Goal: Find specific page/section: Find specific page/section

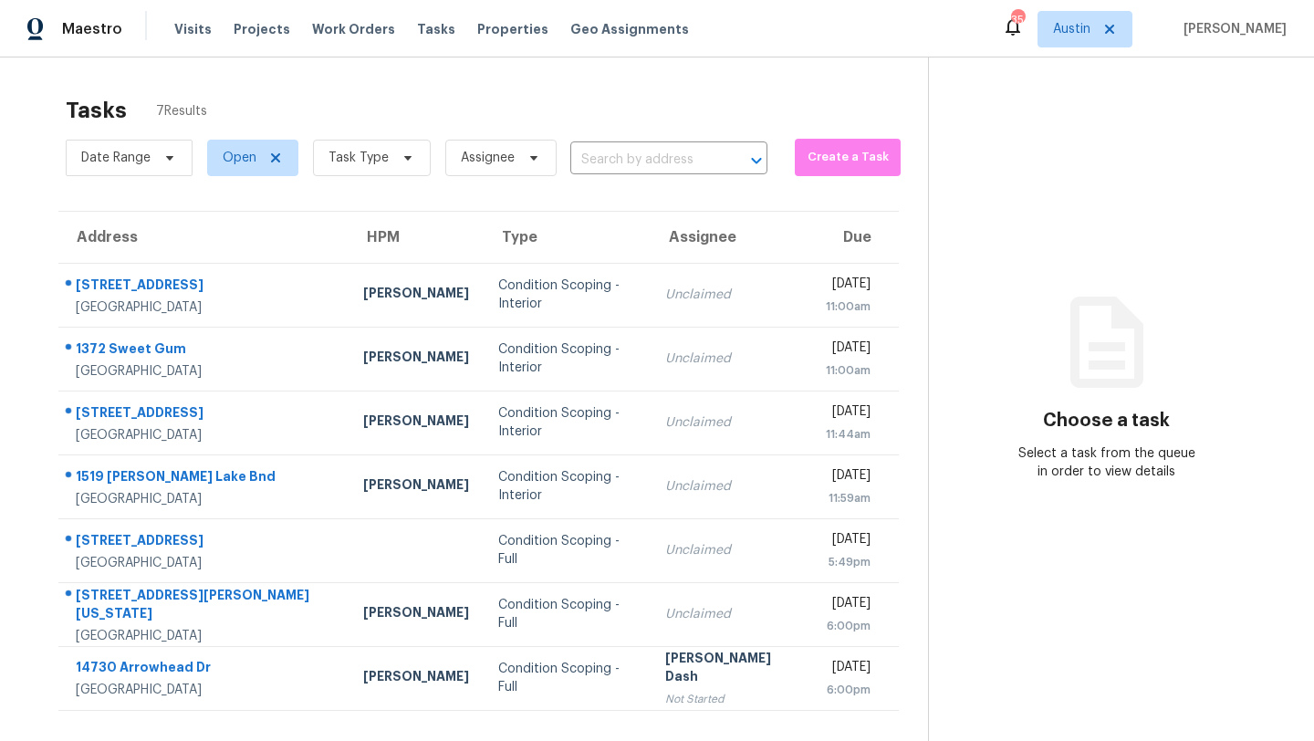
click at [498, 39] on div "Visits Projects Work Orders Tasks Properties Geo Assignments" at bounding box center [442, 29] width 537 height 36
click at [495, 27] on span "Properties" at bounding box center [512, 29] width 71 height 18
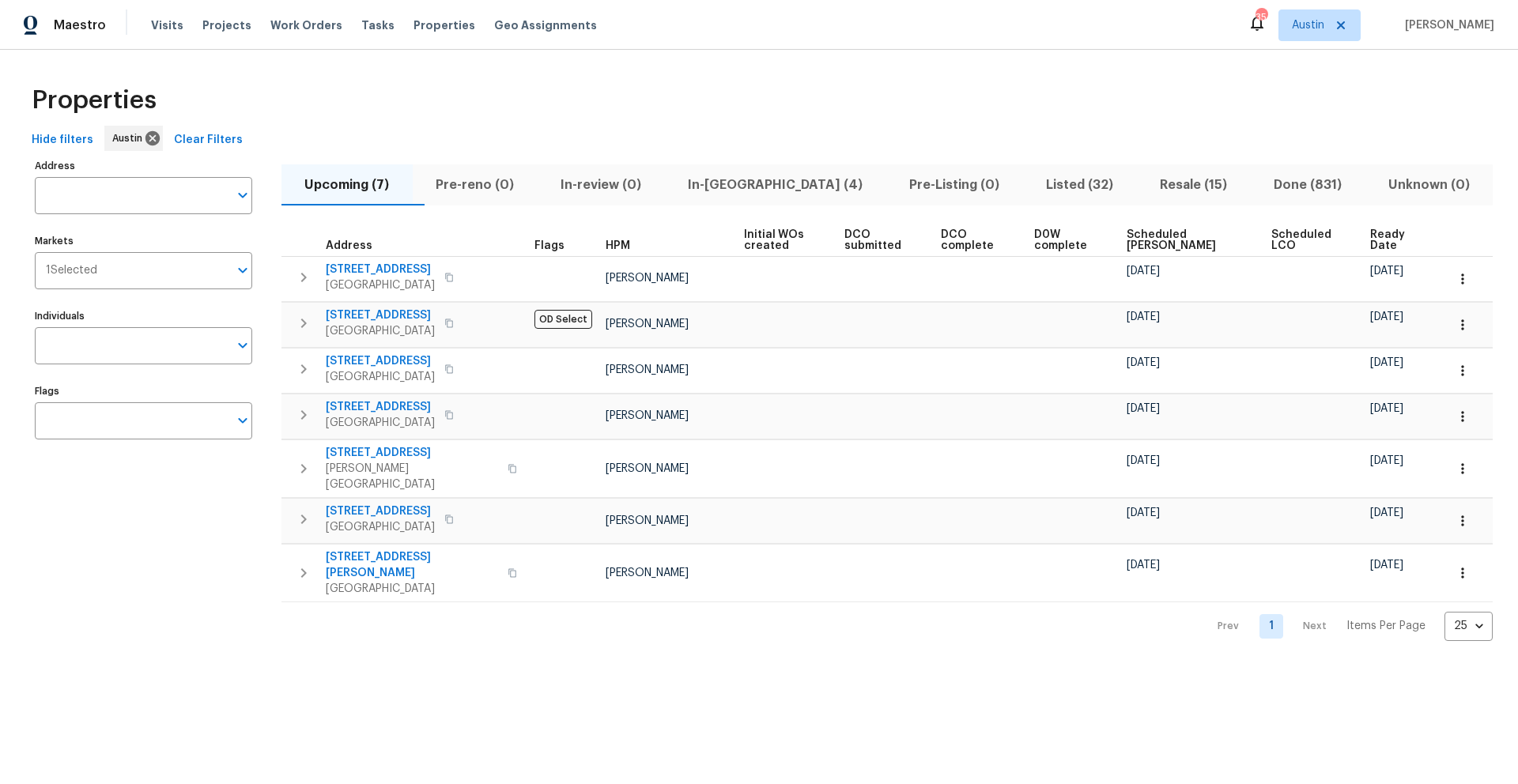
click at [766, 185] on span "In-[GEOGRAPHIC_DATA] (4)" at bounding box center [775, 185] width 203 height 23
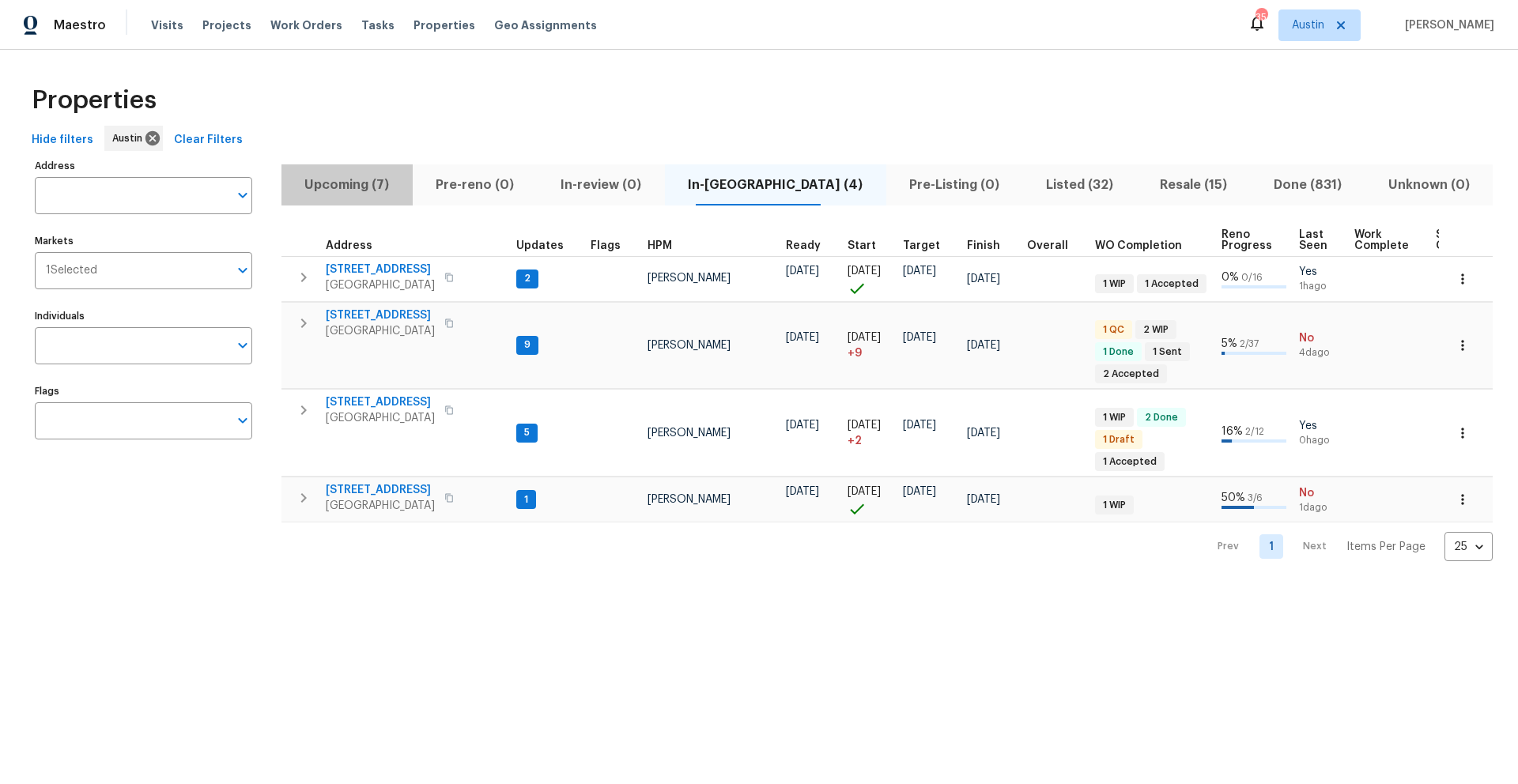
click at [339, 191] on span "Upcoming (7)" at bounding box center [347, 185] width 113 height 23
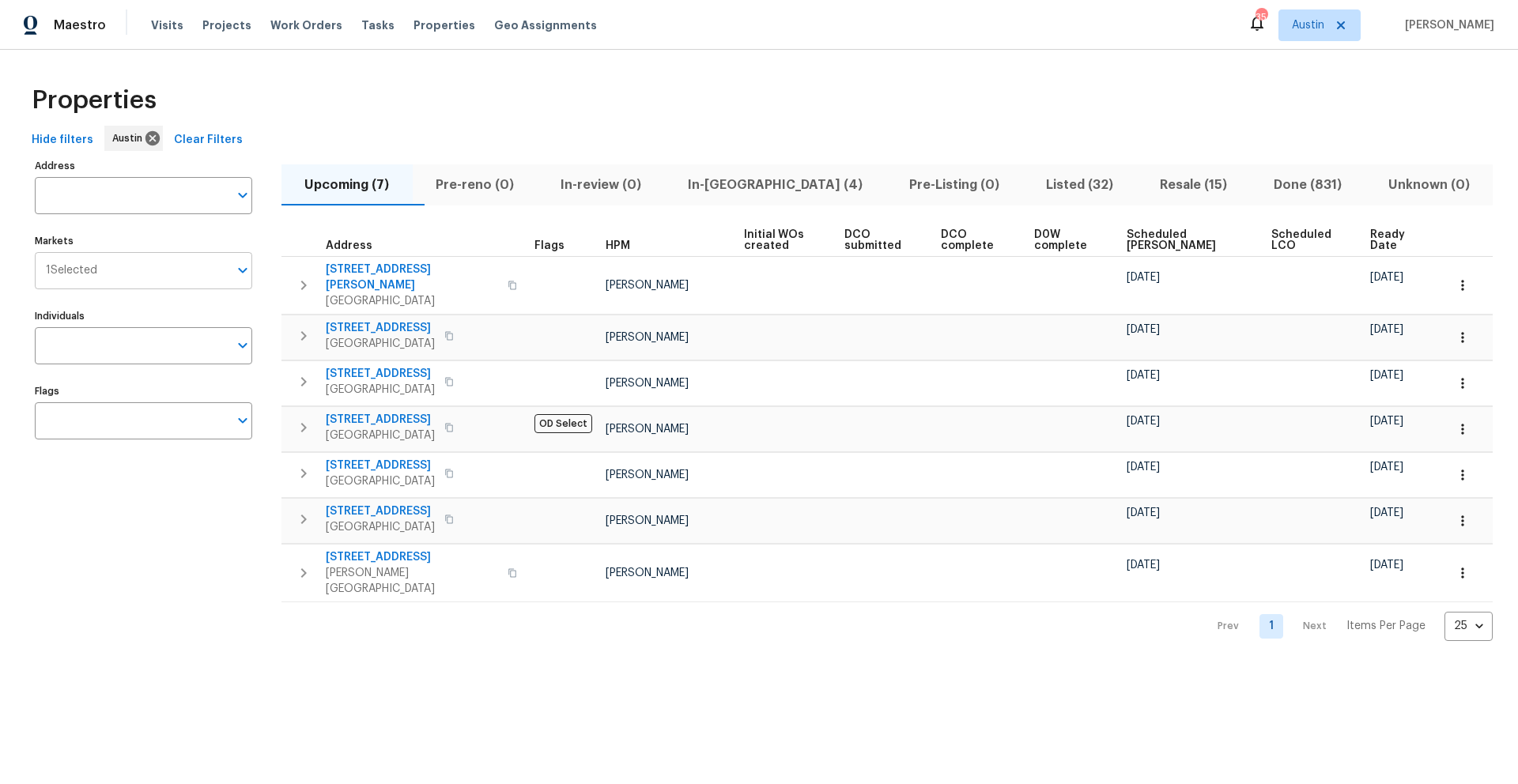
click at [176, 279] on input "Markets" at bounding box center [162, 270] width 131 height 37
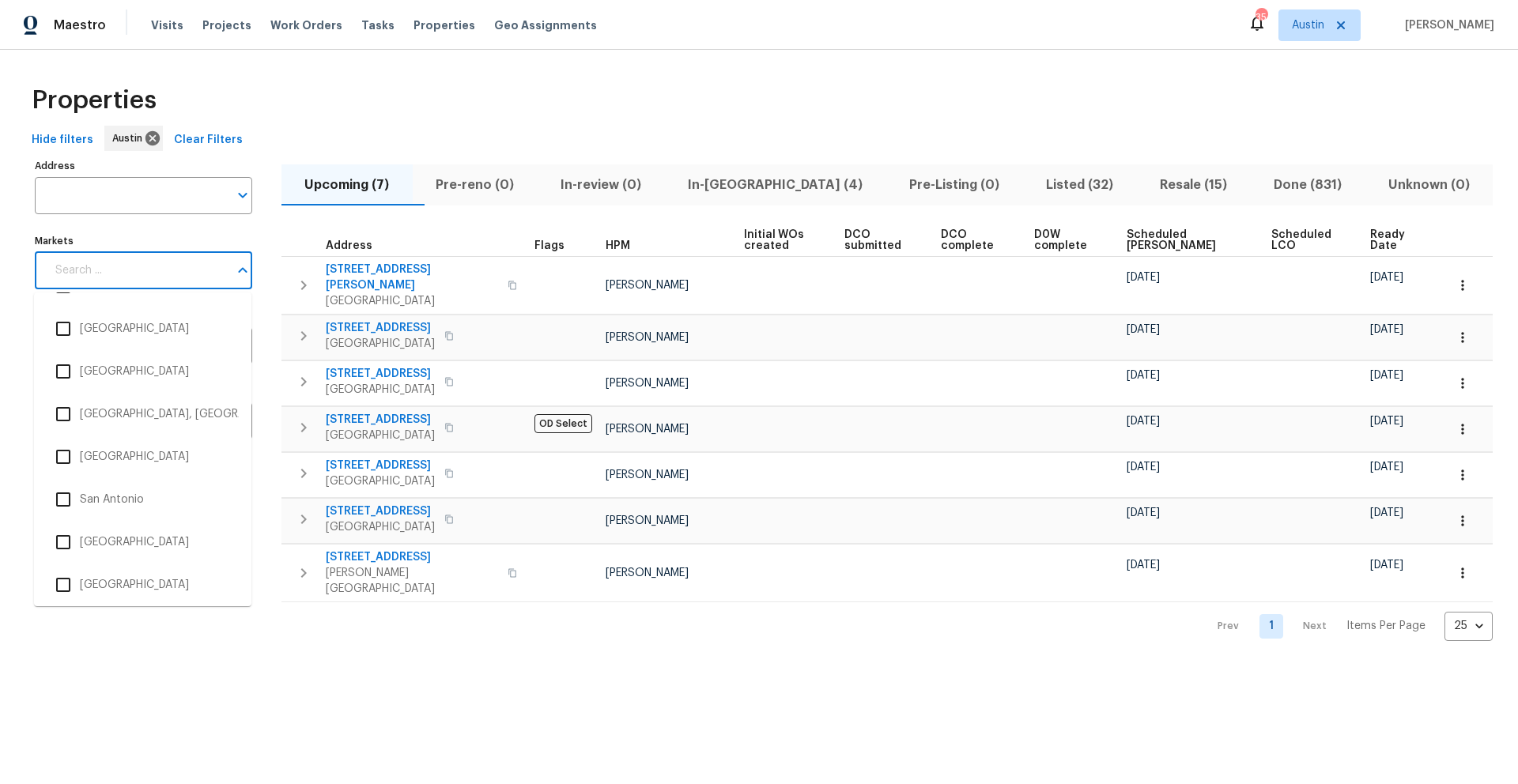
scroll to position [4517, 0]
click at [64, 457] on input "checkbox" at bounding box center [63, 456] width 33 height 33
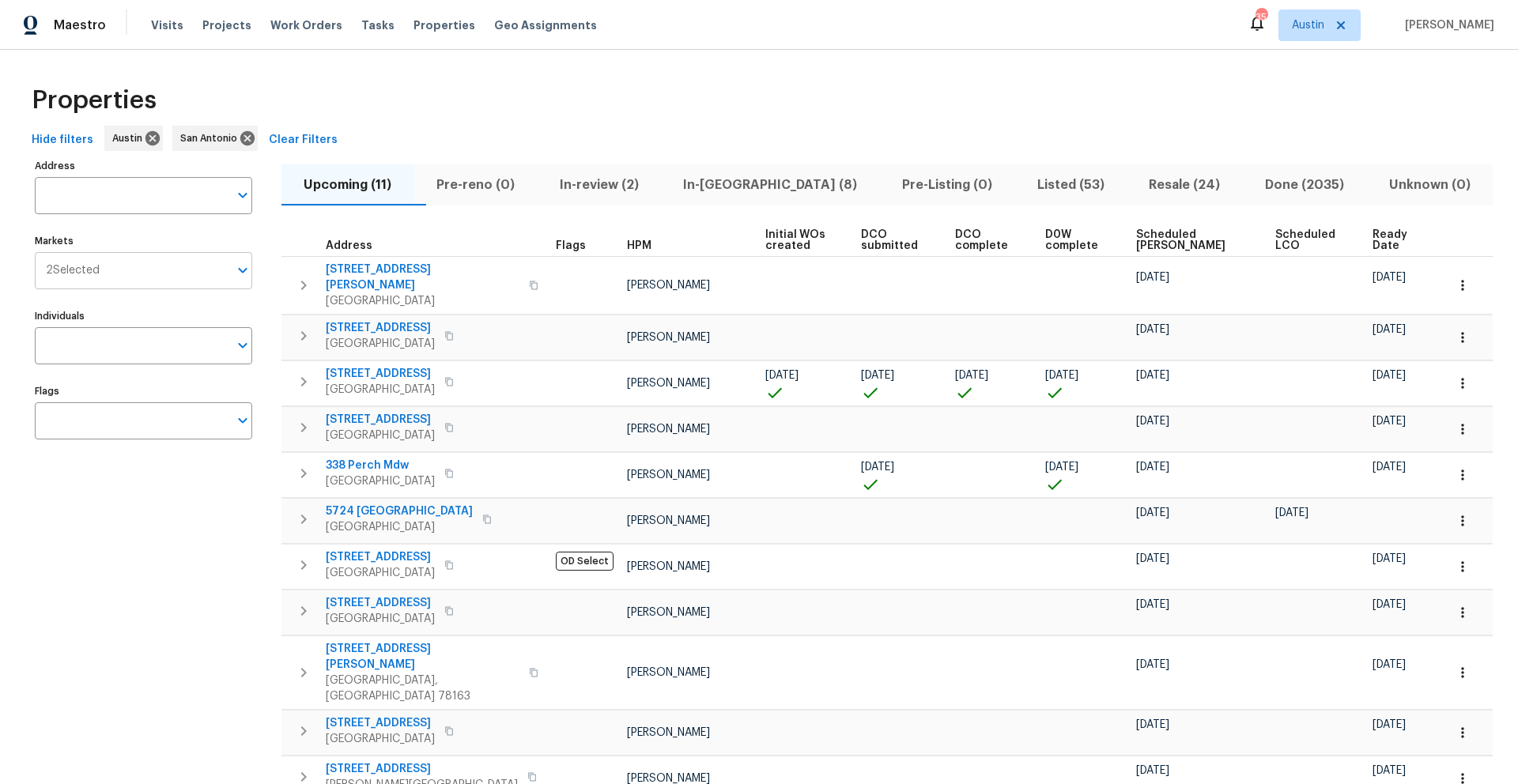
click at [147, 282] on input "Markets" at bounding box center [164, 270] width 129 height 37
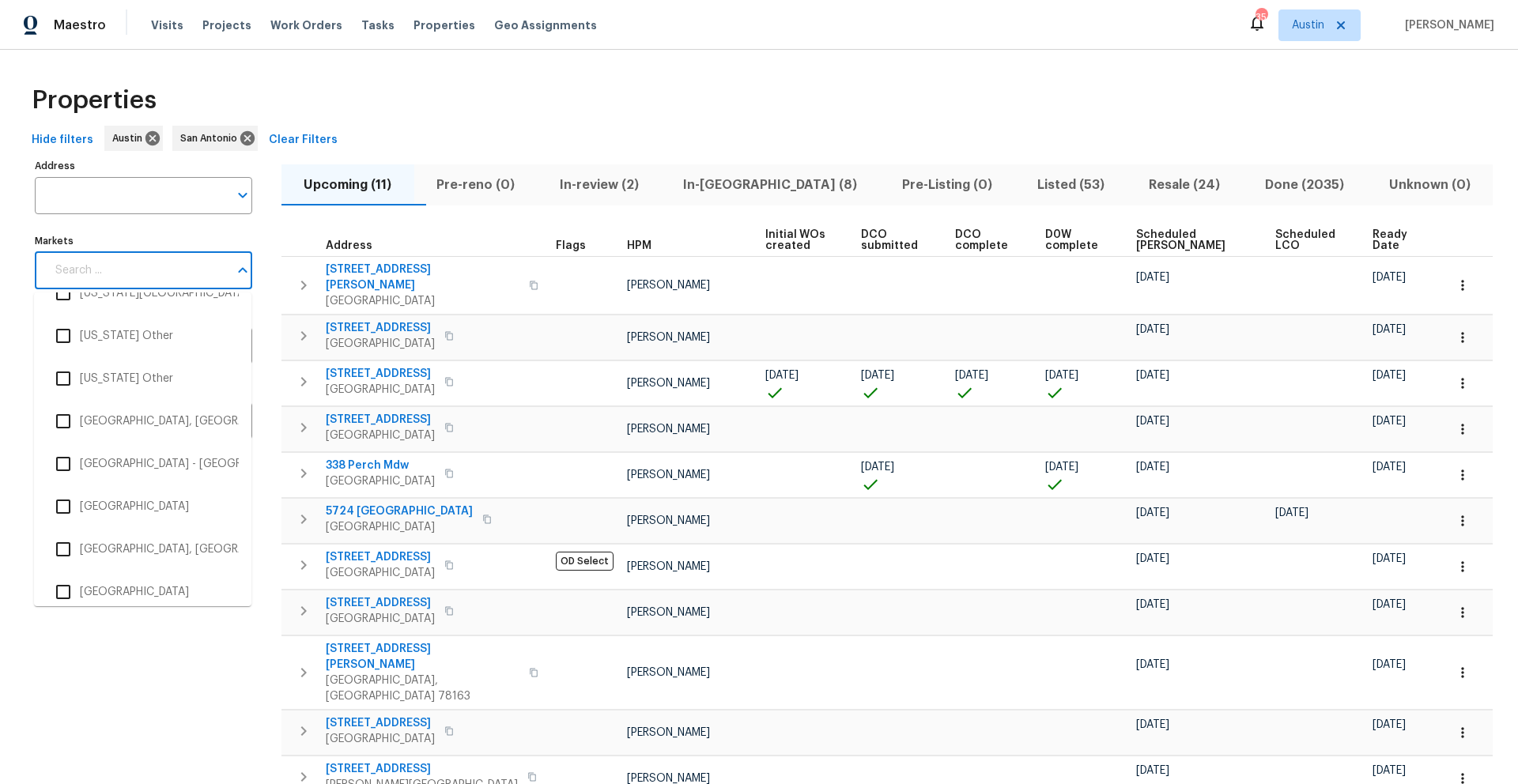
scroll to position [2275, 0]
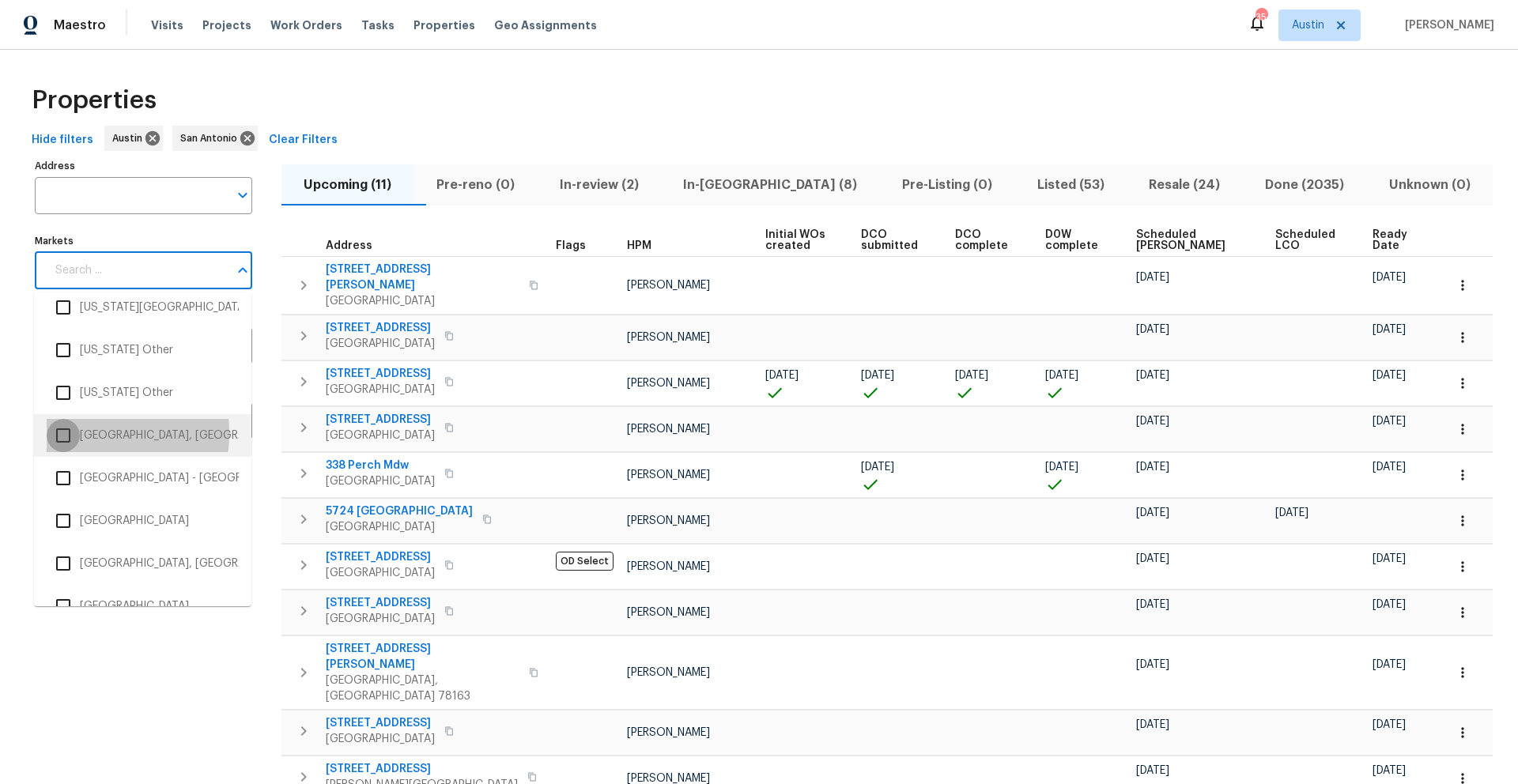
click at [68, 433] on input "checkbox" at bounding box center [63, 436] width 33 height 33
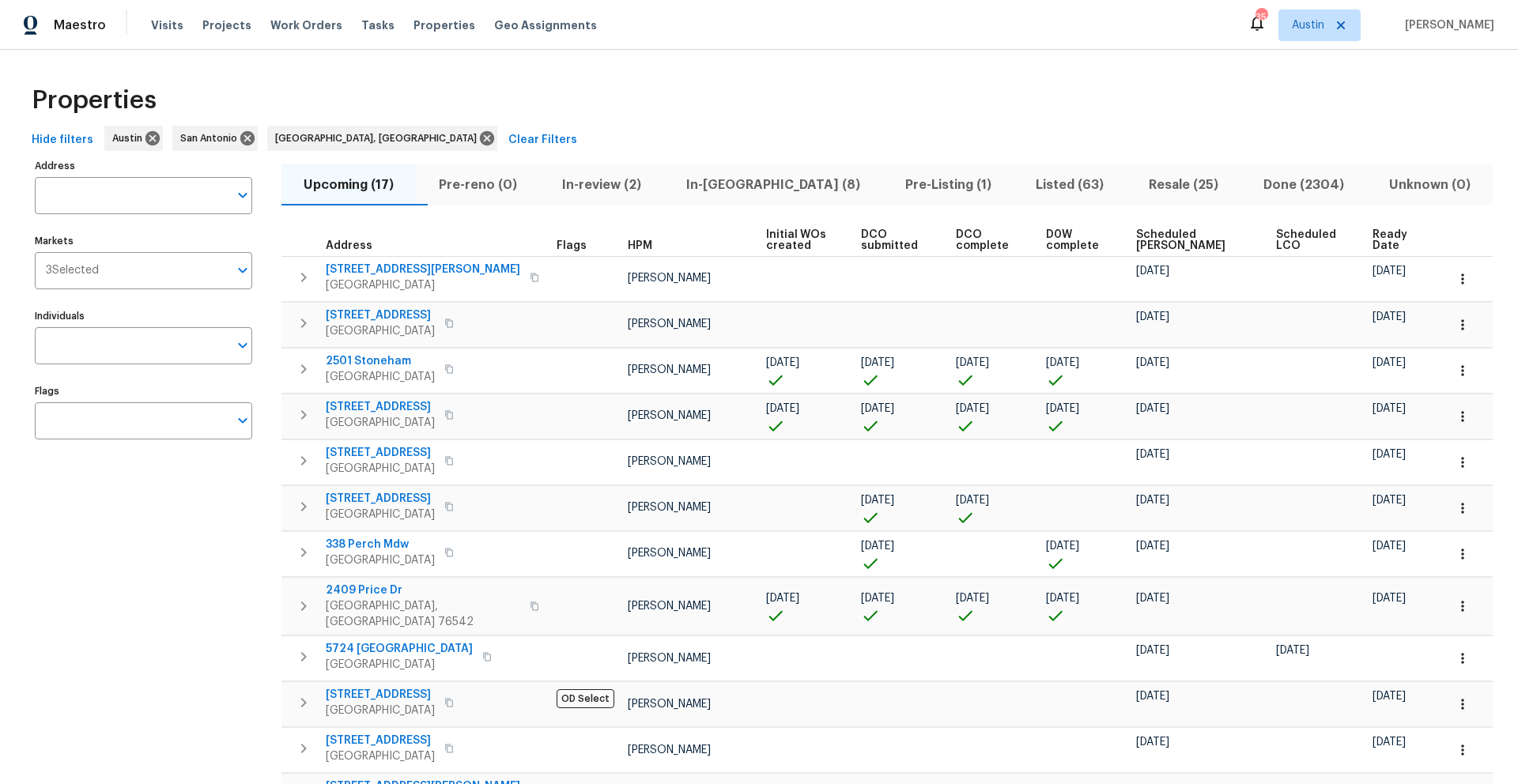
click at [1138, 236] on span "Scheduled [PERSON_NAME]" at bounding box center [1192, 241] width 113 height 23
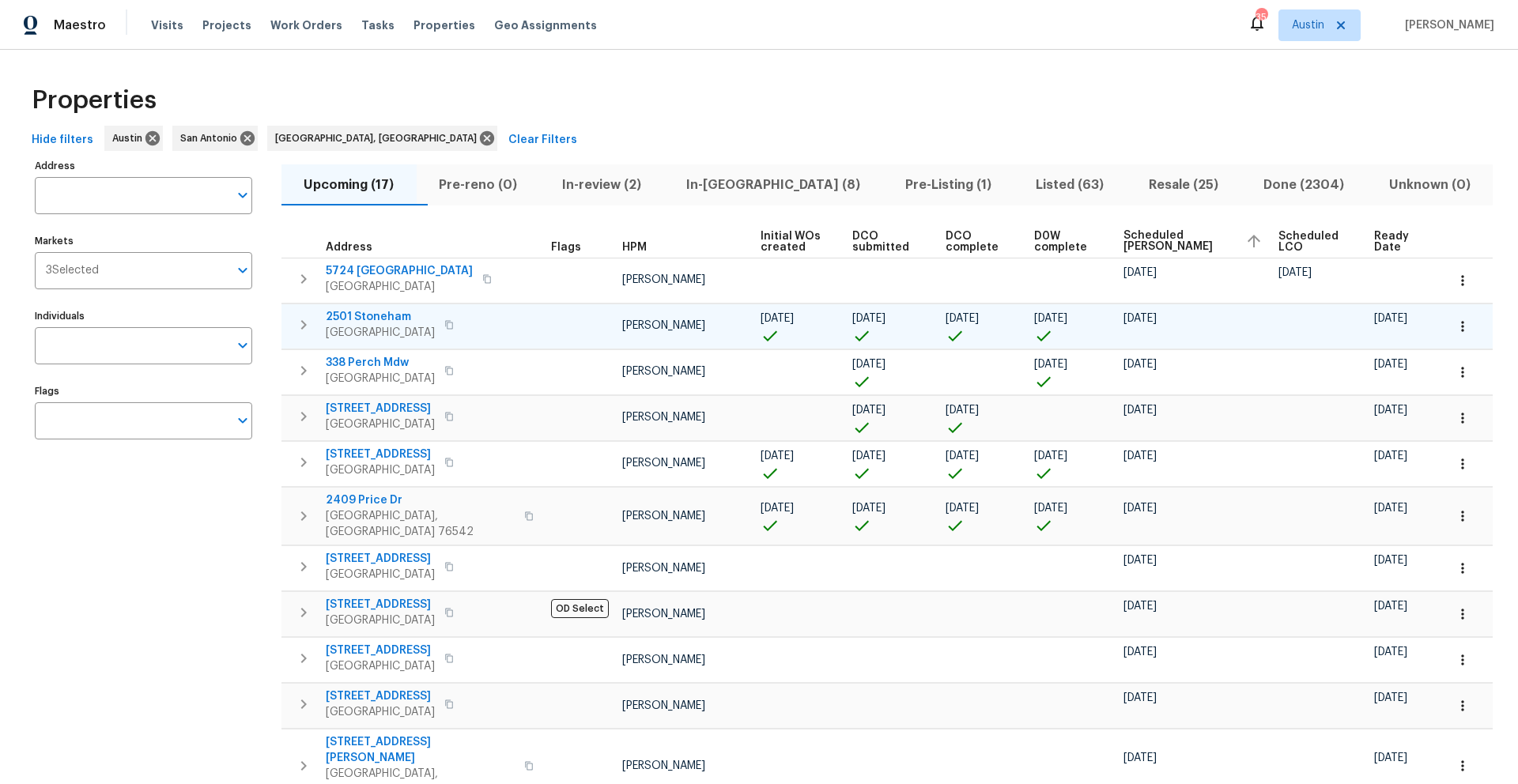
click at [444, 325] on icon "button" at bounding box center [449, 325] width 10 height 10
click at [1138, 325] on icon "button" at bounding box center [1463, 327] width 16 height 16
click at [1138, 470] on p "Admin: Closing" at bounding box center [1378, 467] width 77 height 16
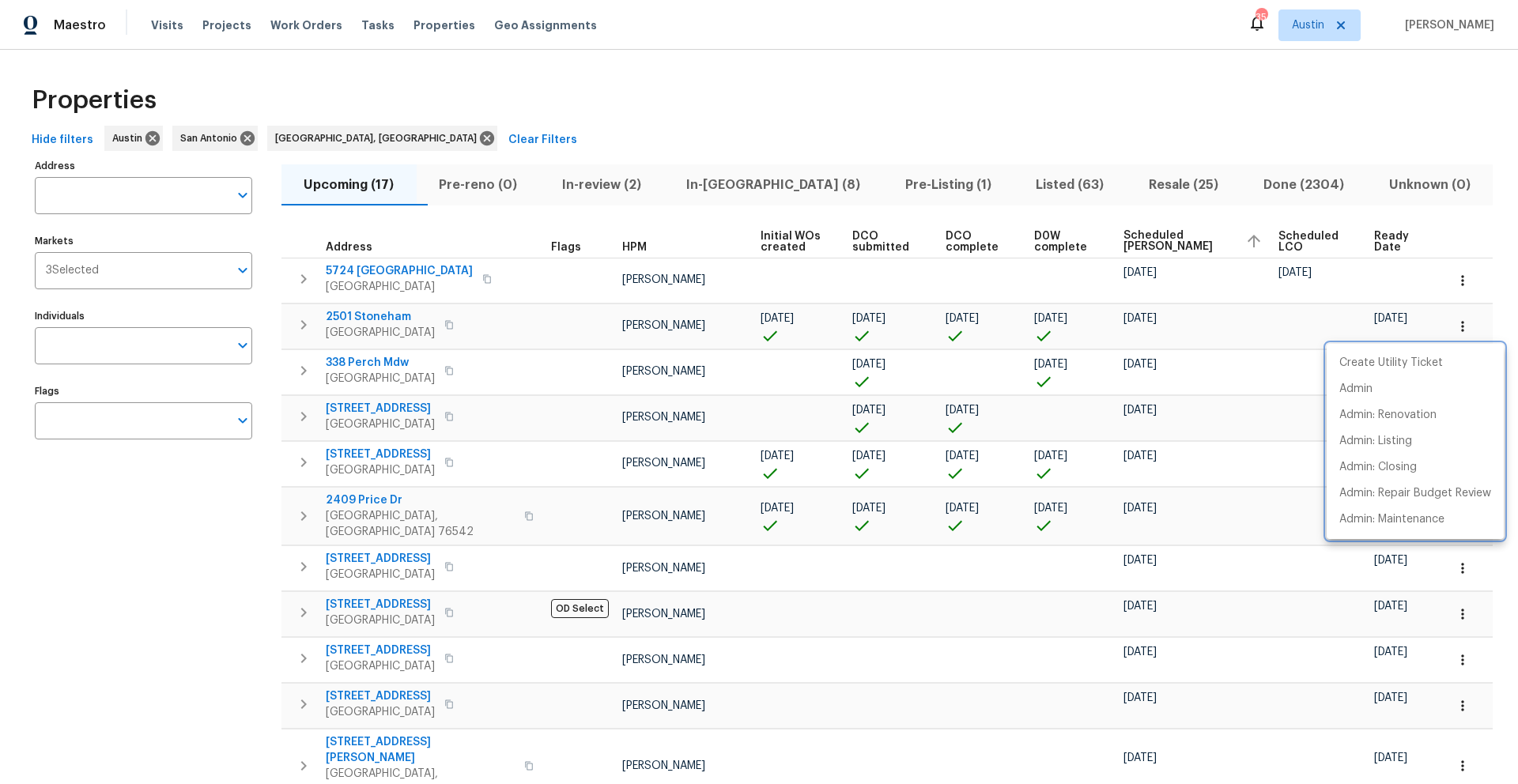
click at [427, 327] on div at bounding box center [759, 392] width 1518 height 784
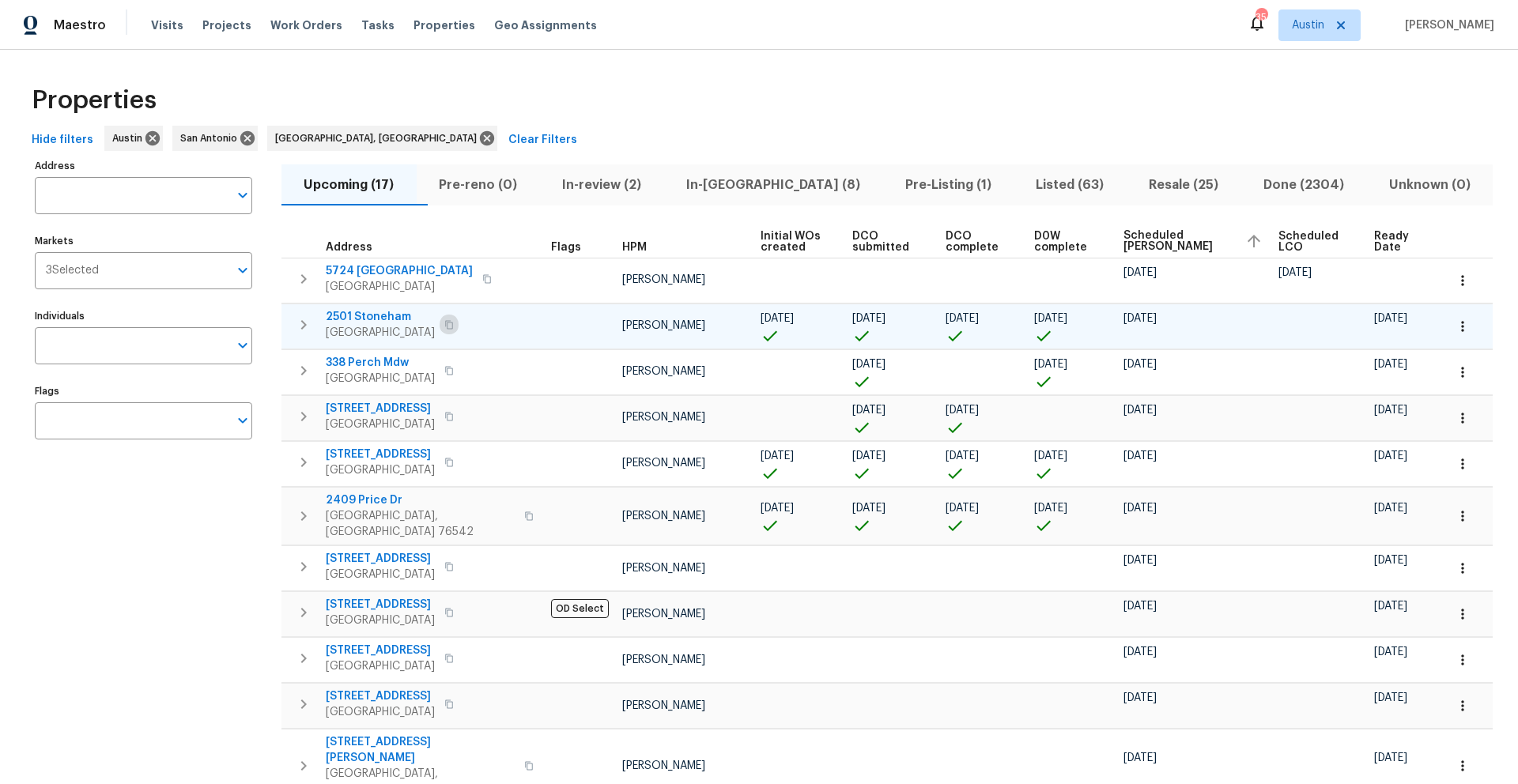
click at [444, 327] on icon "button" at bounding box center [449, 325] width 10 height 10
click at [444, 414] on icon "button" at bounding box center [449, 416] width 10 height 10
click at [749, 185] on span "In-[GEOGRAPHIC_DATA] (8)" at bounding box center [772, 185] width 200 height 23
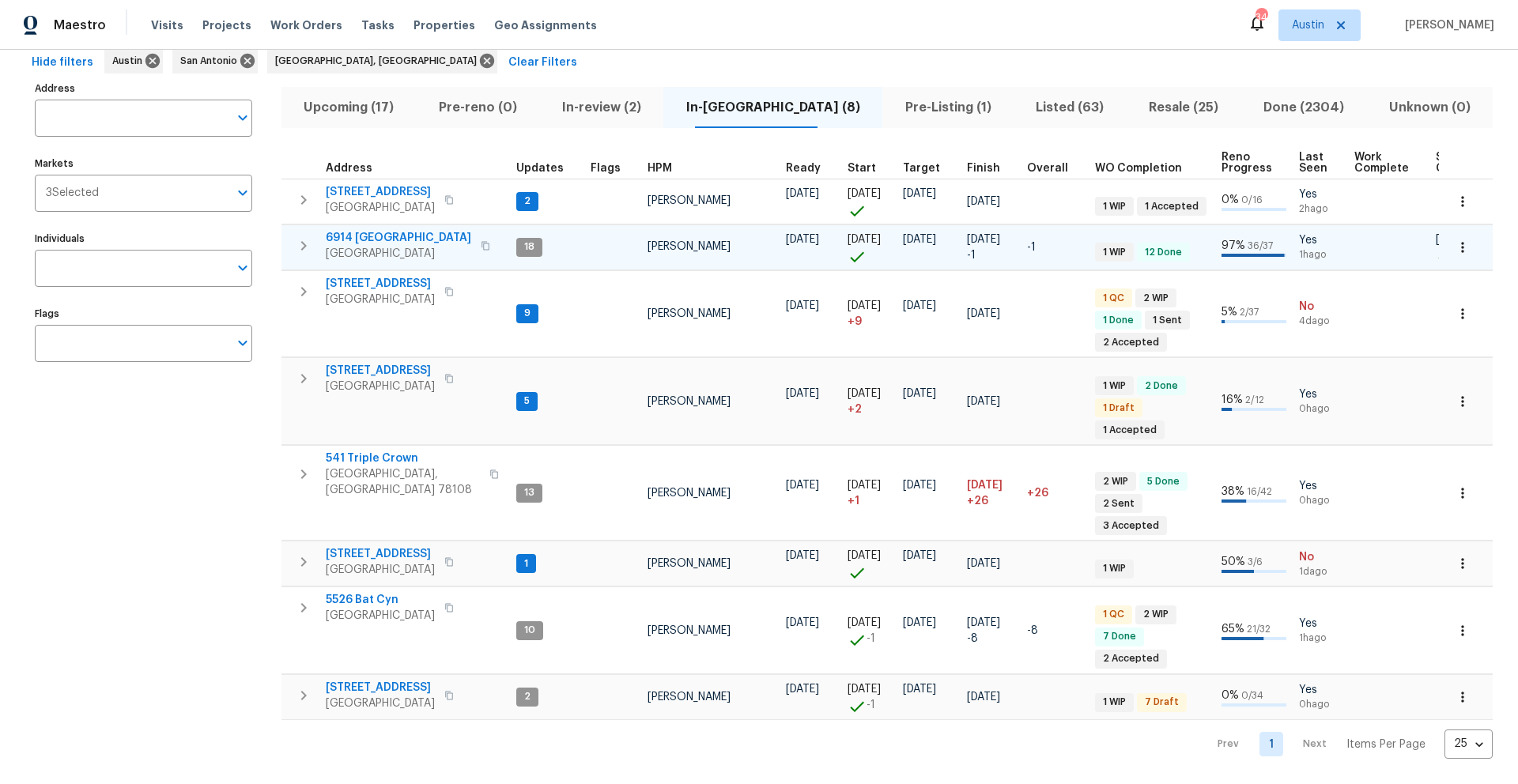
scroll to position [61, 0]
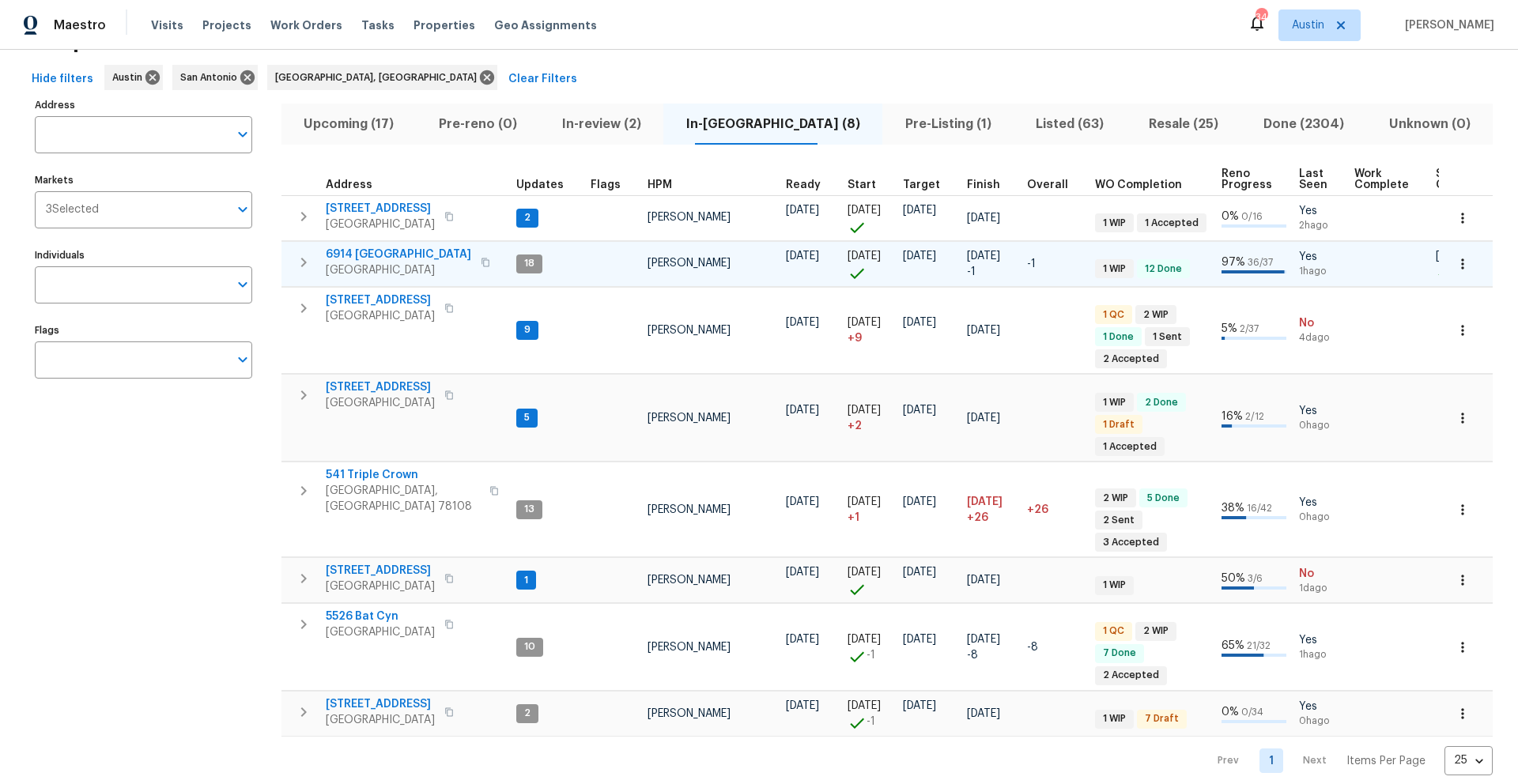
click at [305, 263] on icon "button" at bounding box center [303, 262] width 19 height 19
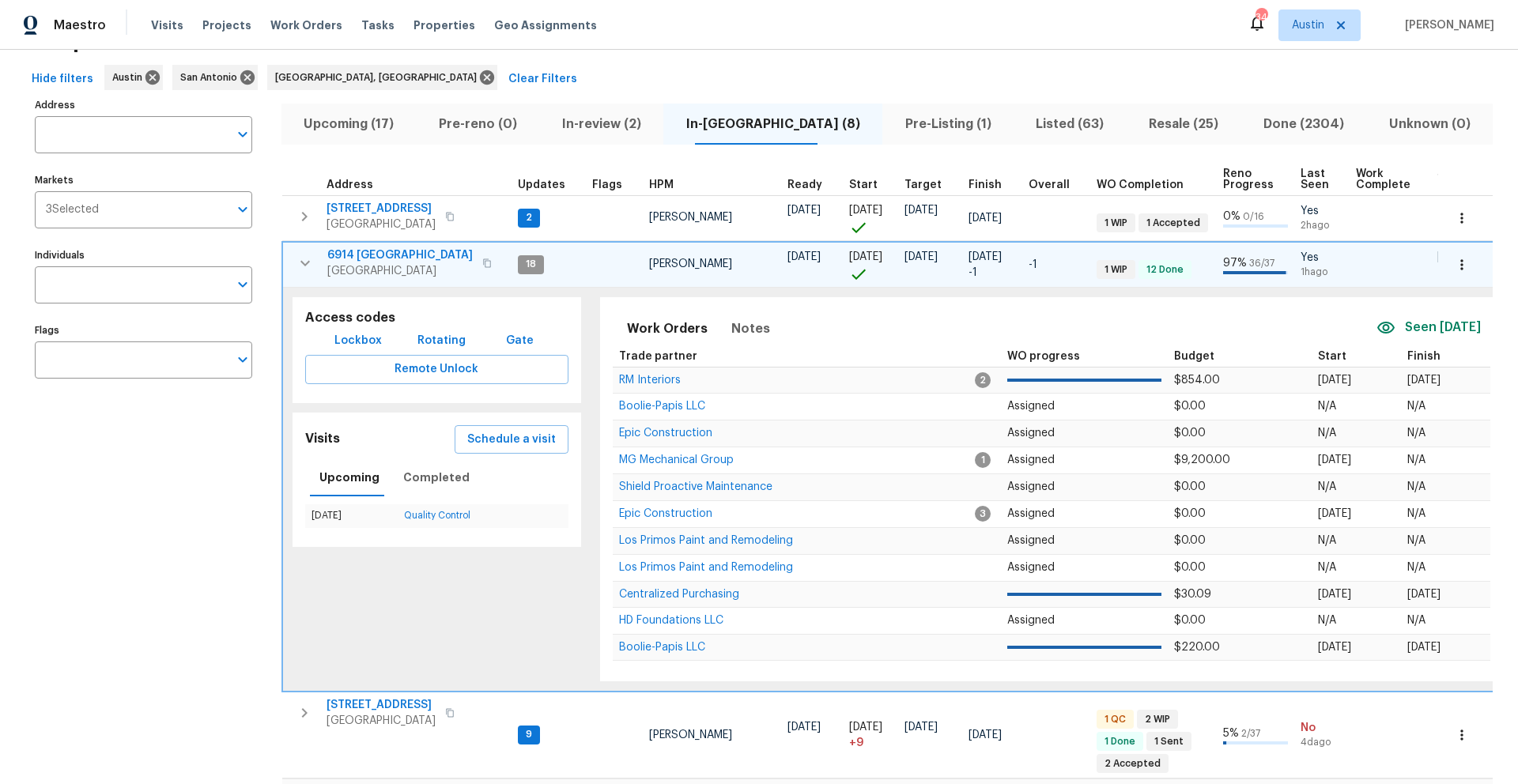
click at [483, 262] on icon "button" at bounding box center [487, 262] width 10 height 10
click at [305, 266] on icon "button" at bounding box center [305, 263] width 19 height 19
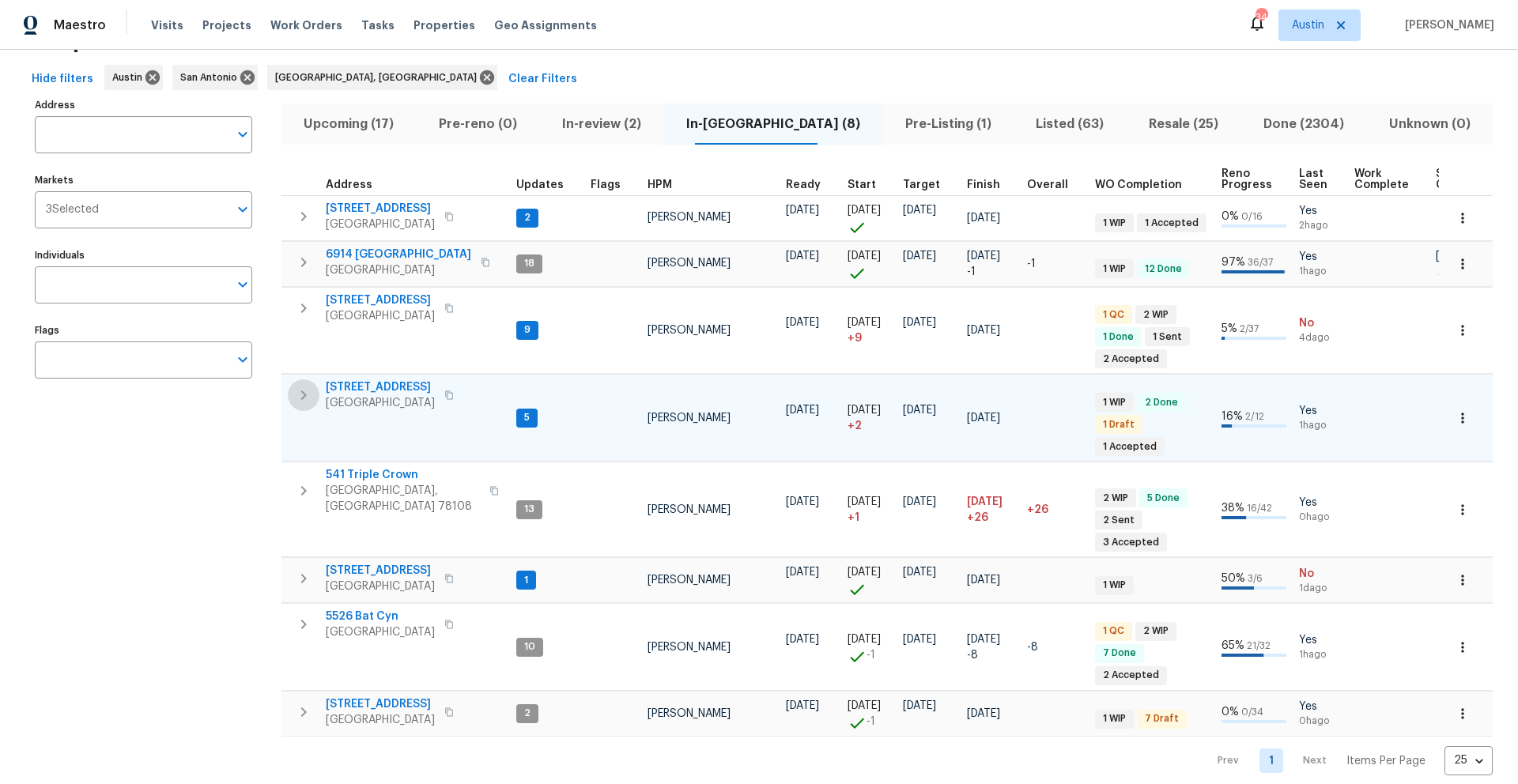
click at [299, 402] on icon "button" at bounding box center [303, 395] width 19 height 19
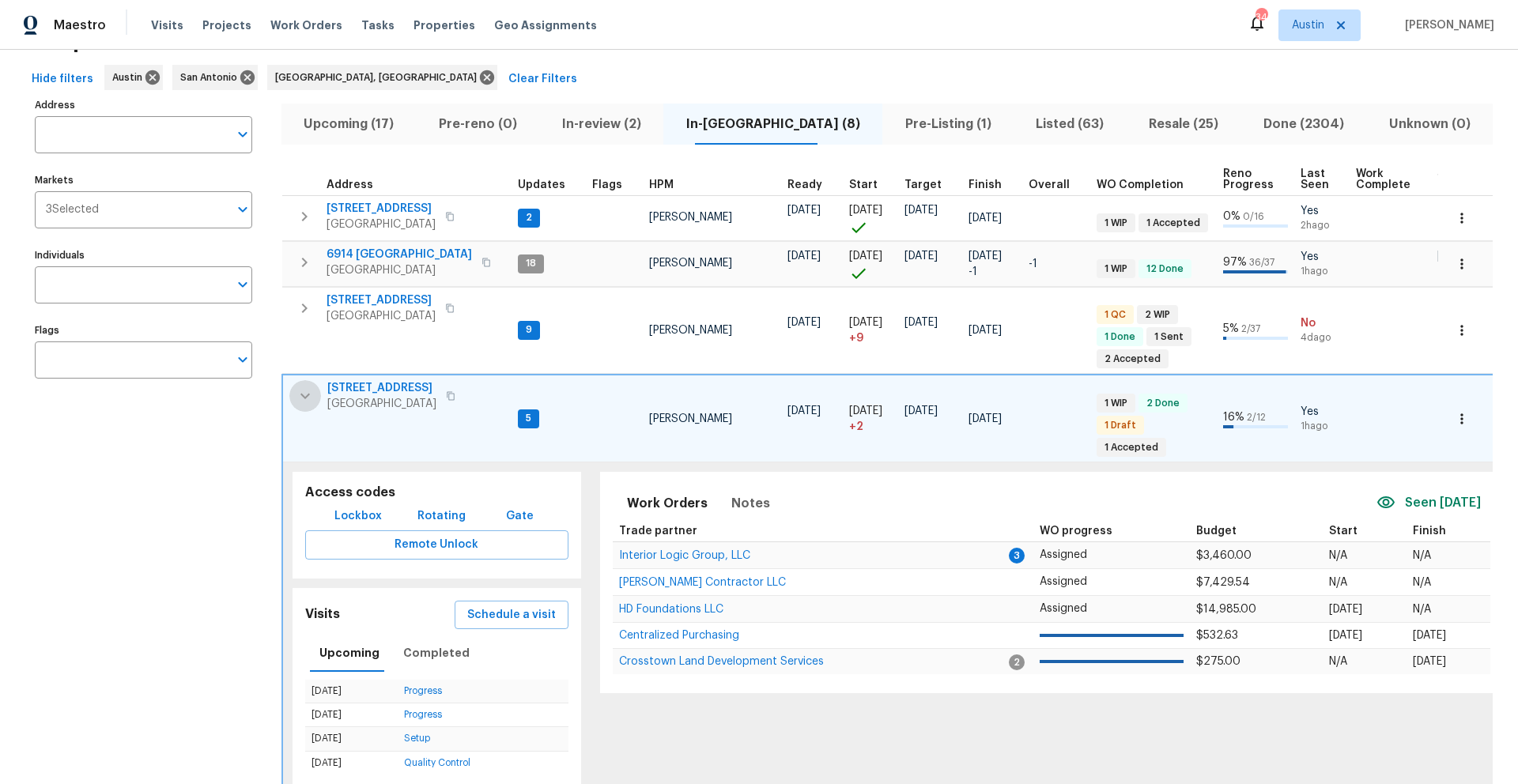
click at [294, 395] on button "button" at bounding box center [305, 396] width 31 height 31
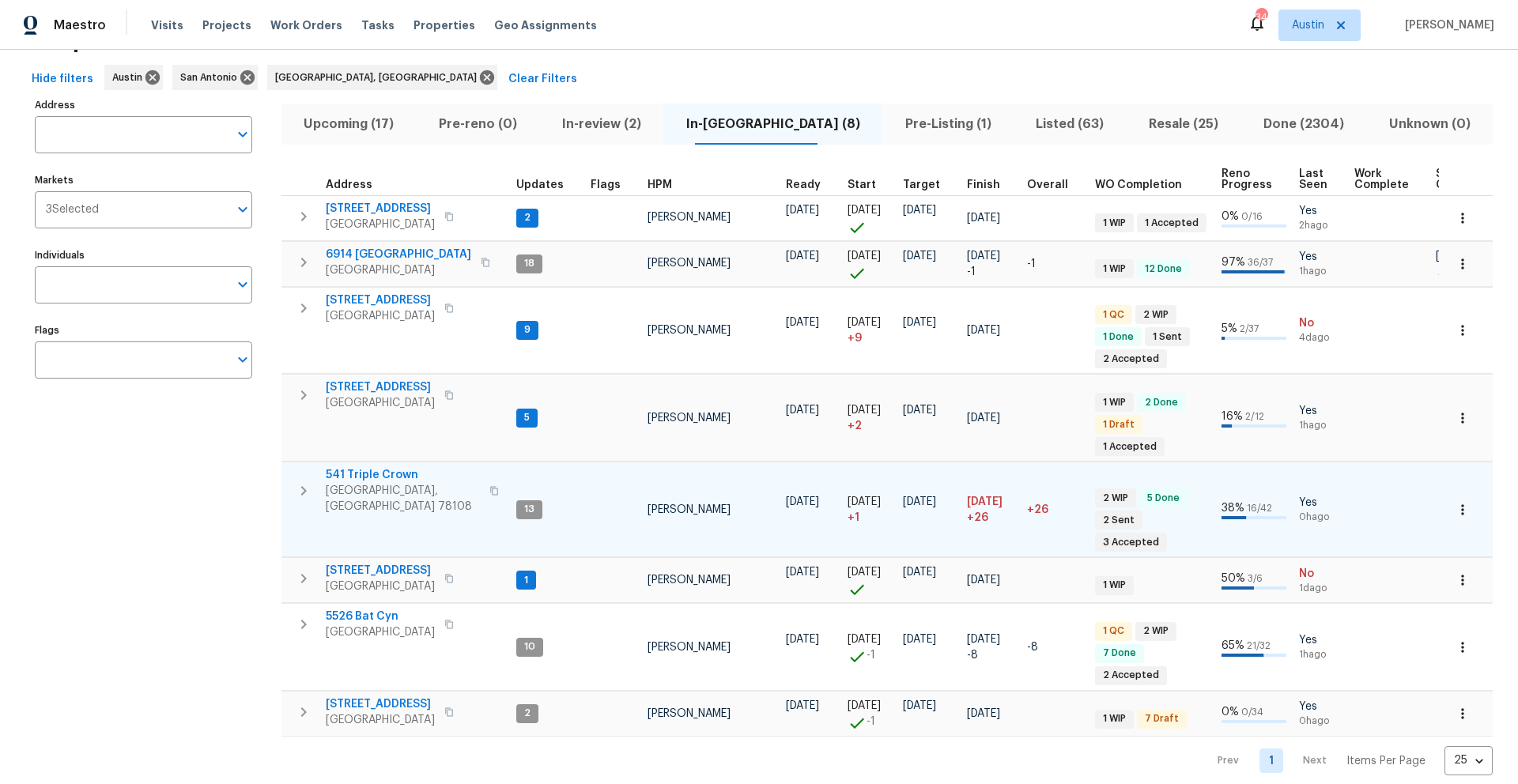
click at [490, 486] on icon "button" at bounding box center [494, 490] width 10 height 10
click at [308, 482] on icon "button" at bounding box center [303, 491] width 19 height 19
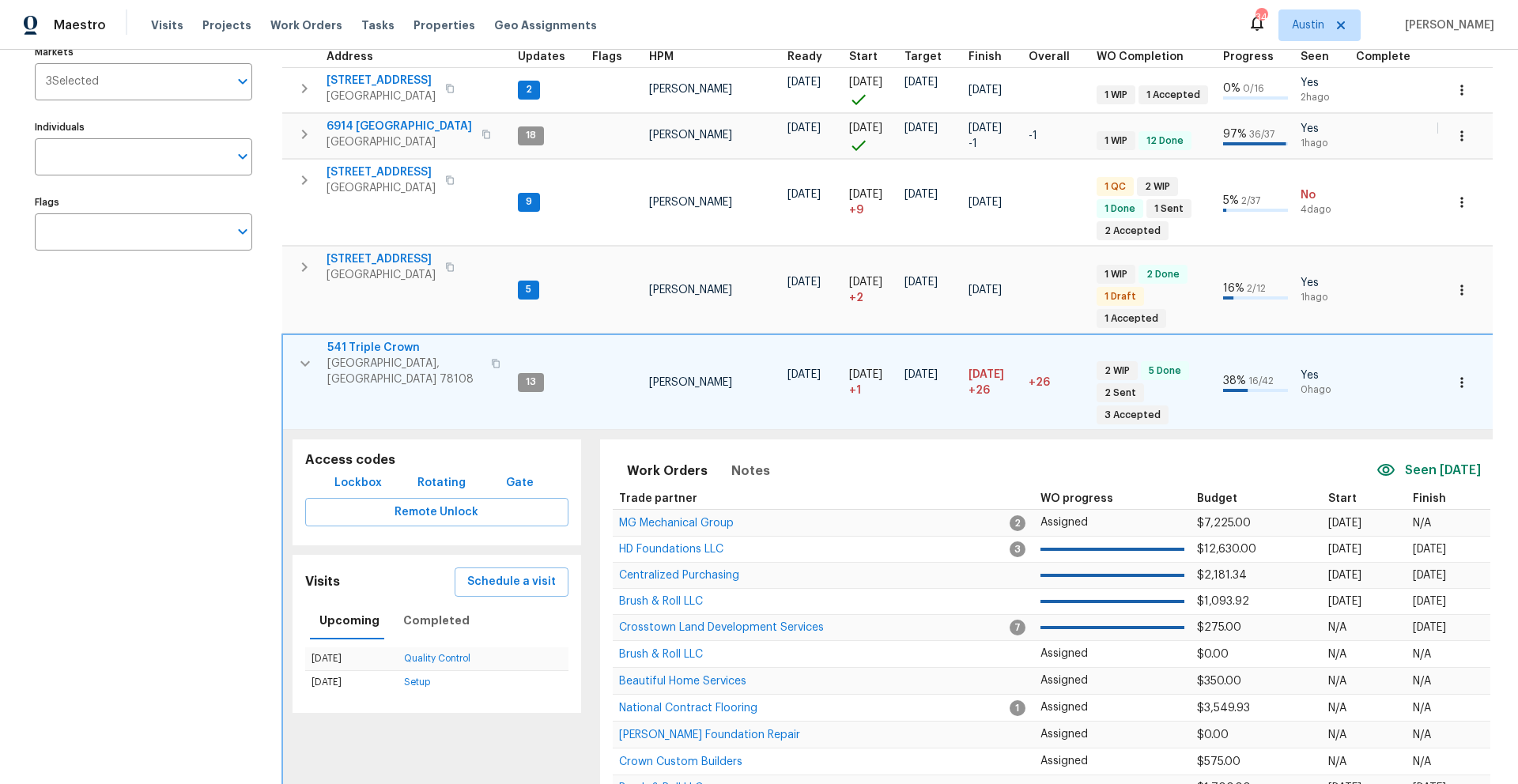
scroll to position [191, 0]
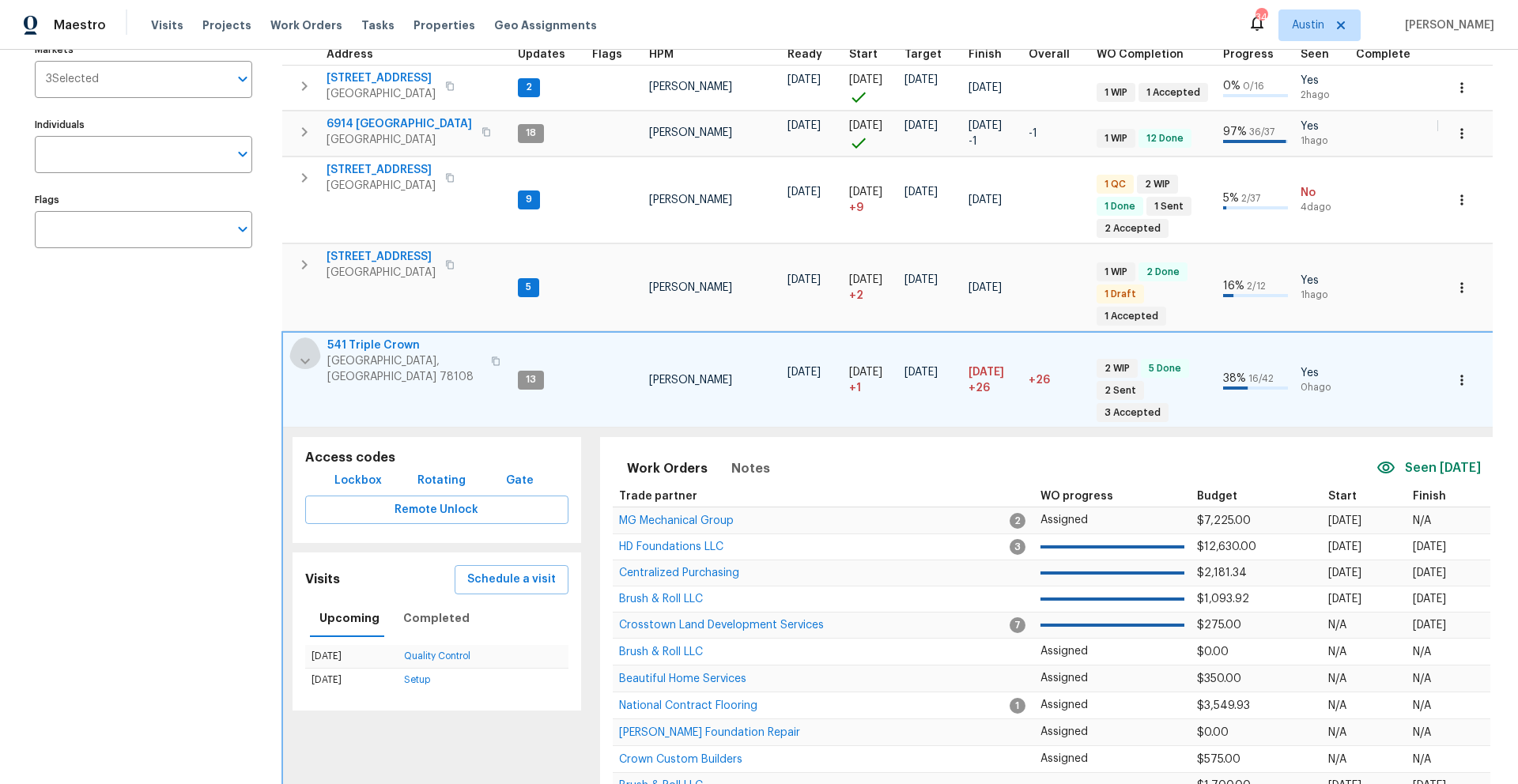
click at [302, 359] on icon "button" at bounding box center [305, 361] width 19 height 19
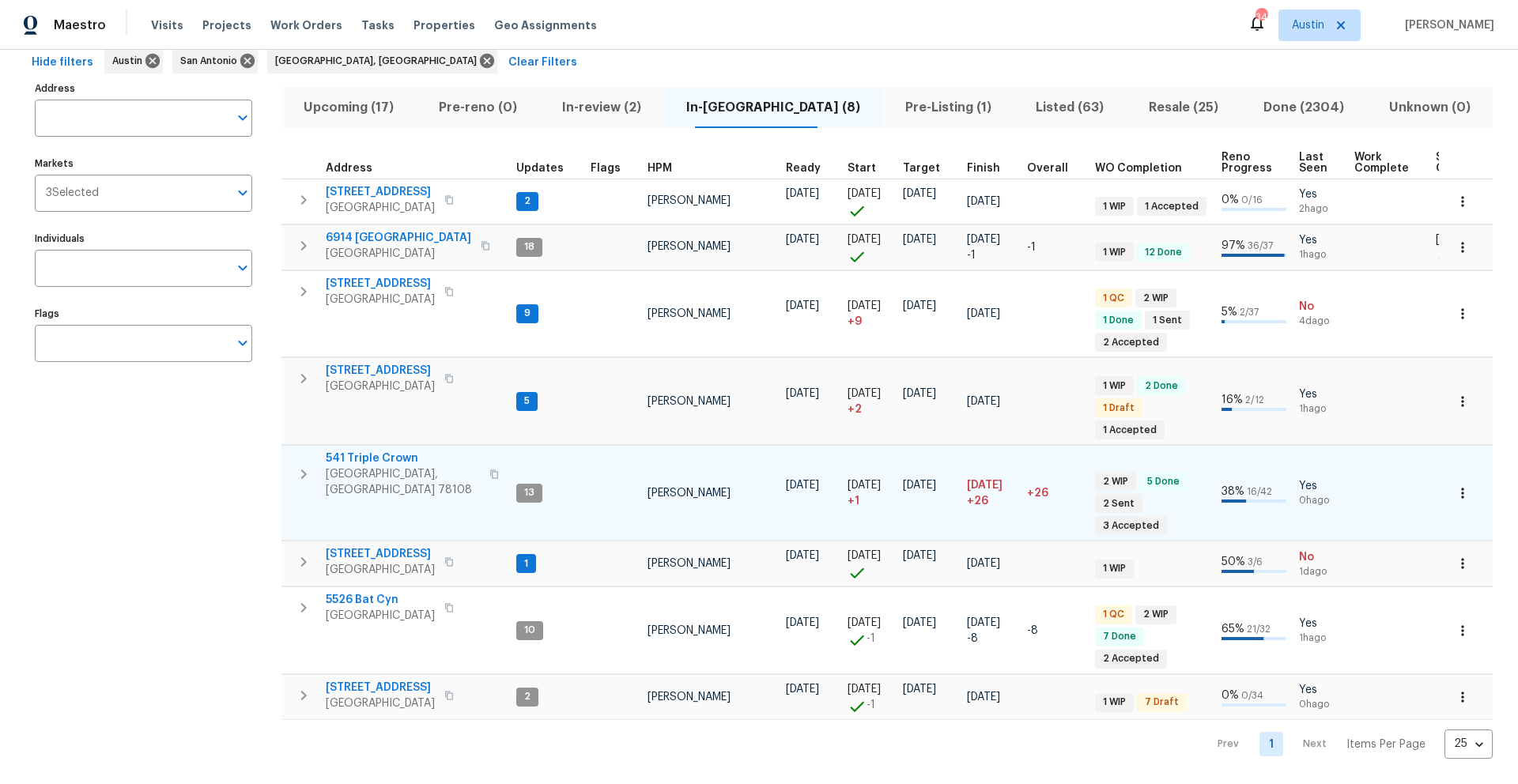
scroll to position [94, 0]
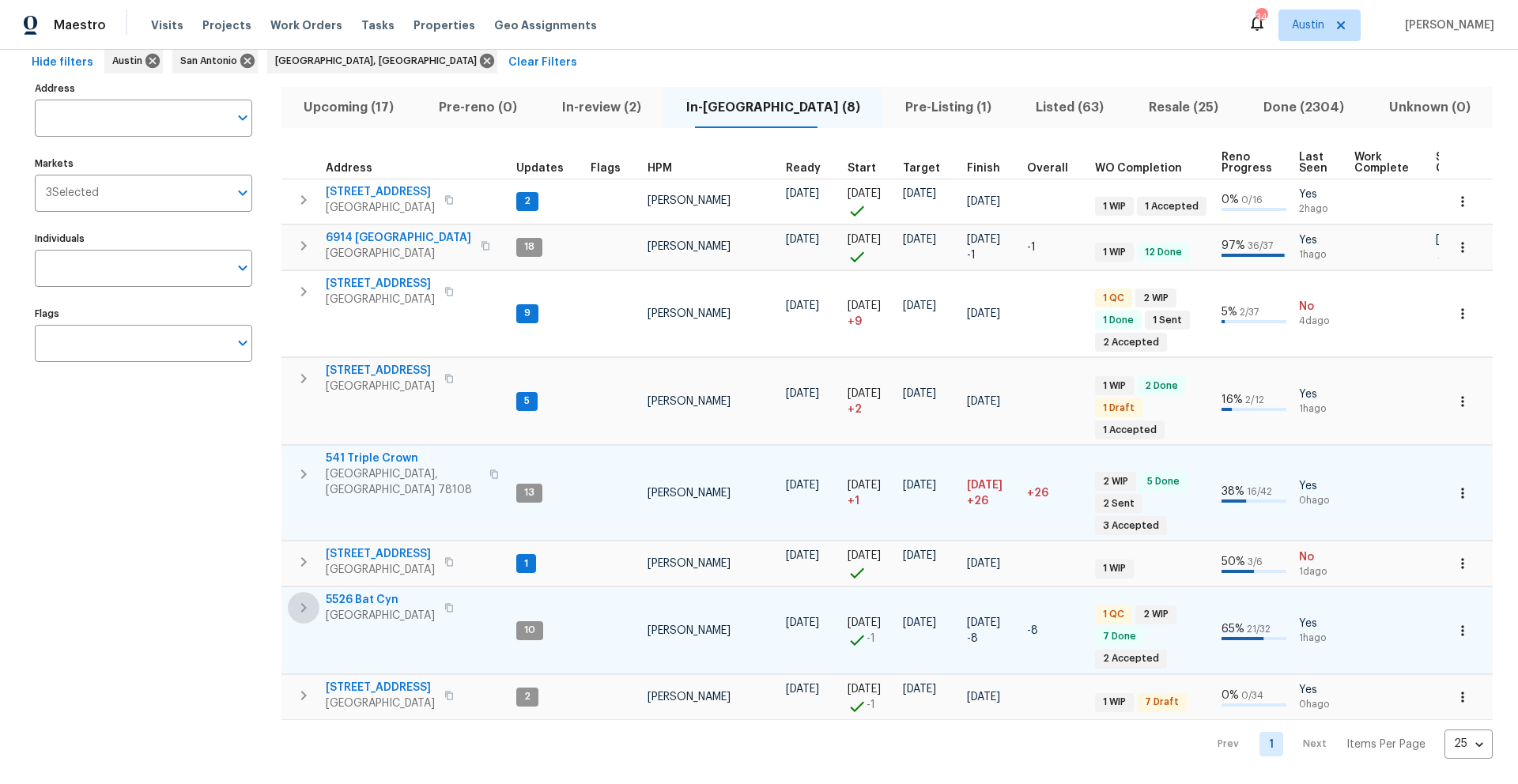
click at [302, 599] on icon "button" at bounding box center [303, 608] width 19 height 19
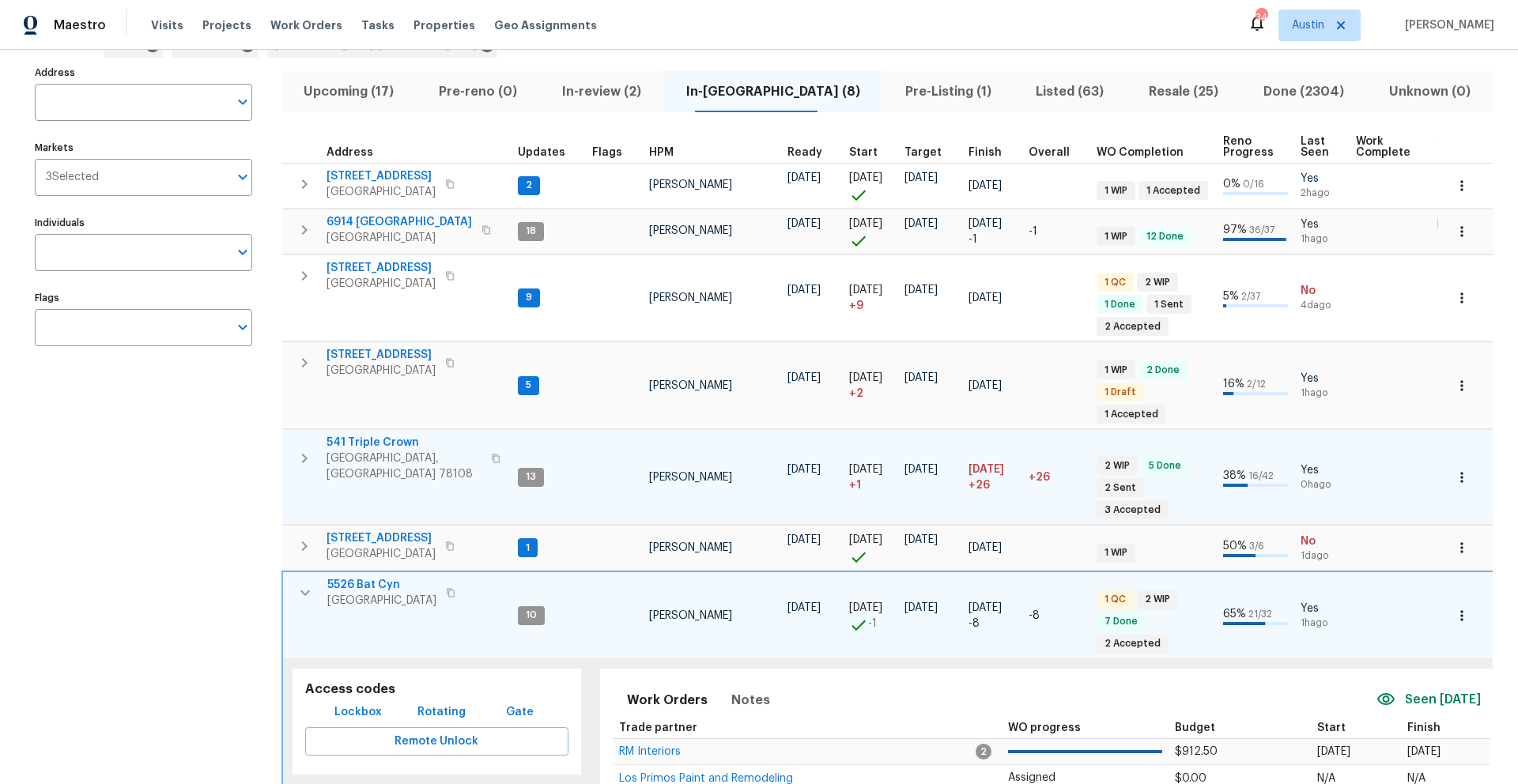
click at [456, 588] on icon "button" at bounding box center [451, 593] width 10 height 10
click at [305, 589] on icon "button" at bounding box center [305, 593] width 19 height 19
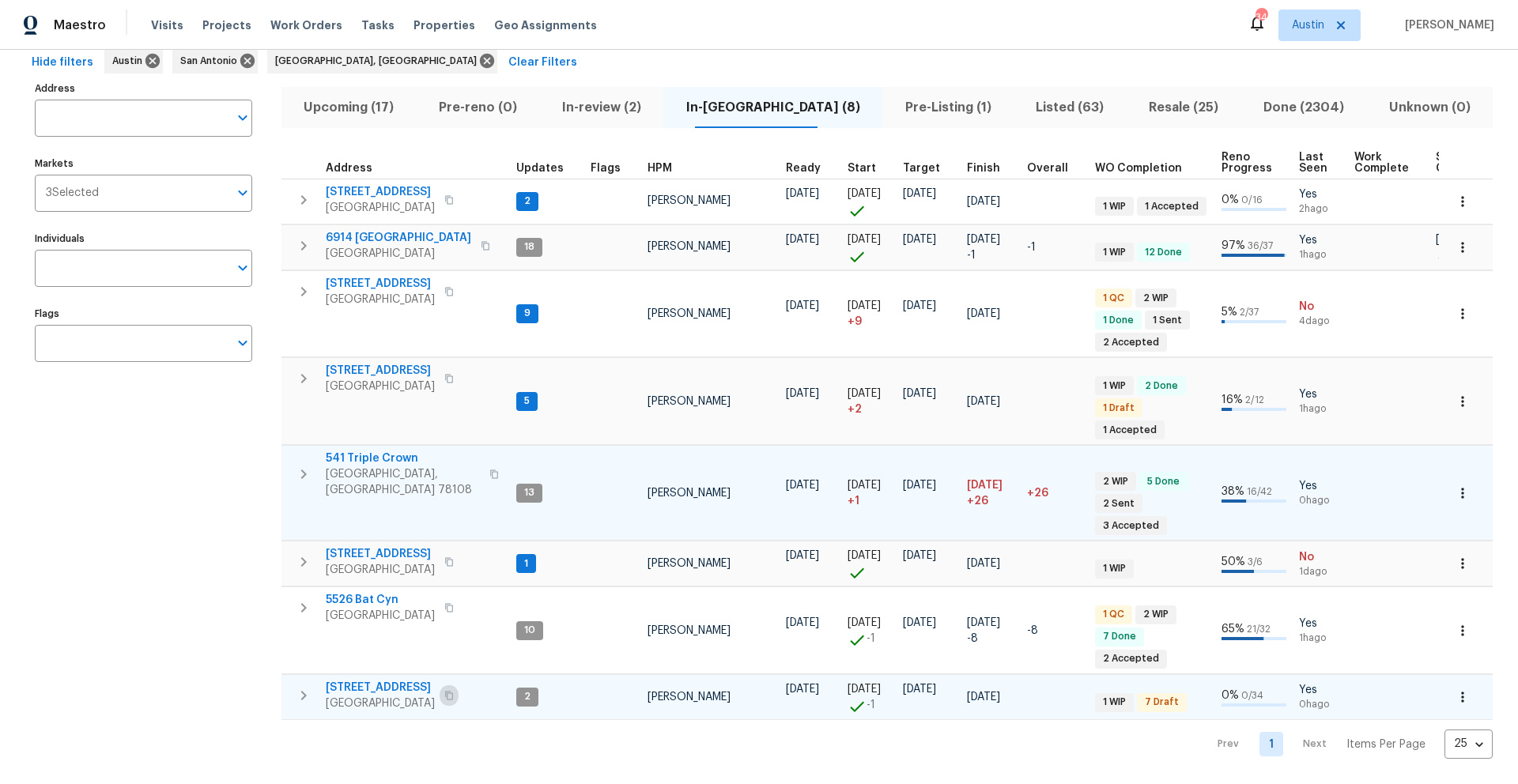
click at [453, 641] on icon "button" at bounding box center [449, 696] width 8 height 9
click at [308, 599] on icon "button" at bounding box center [303, 608] width 19 height 19
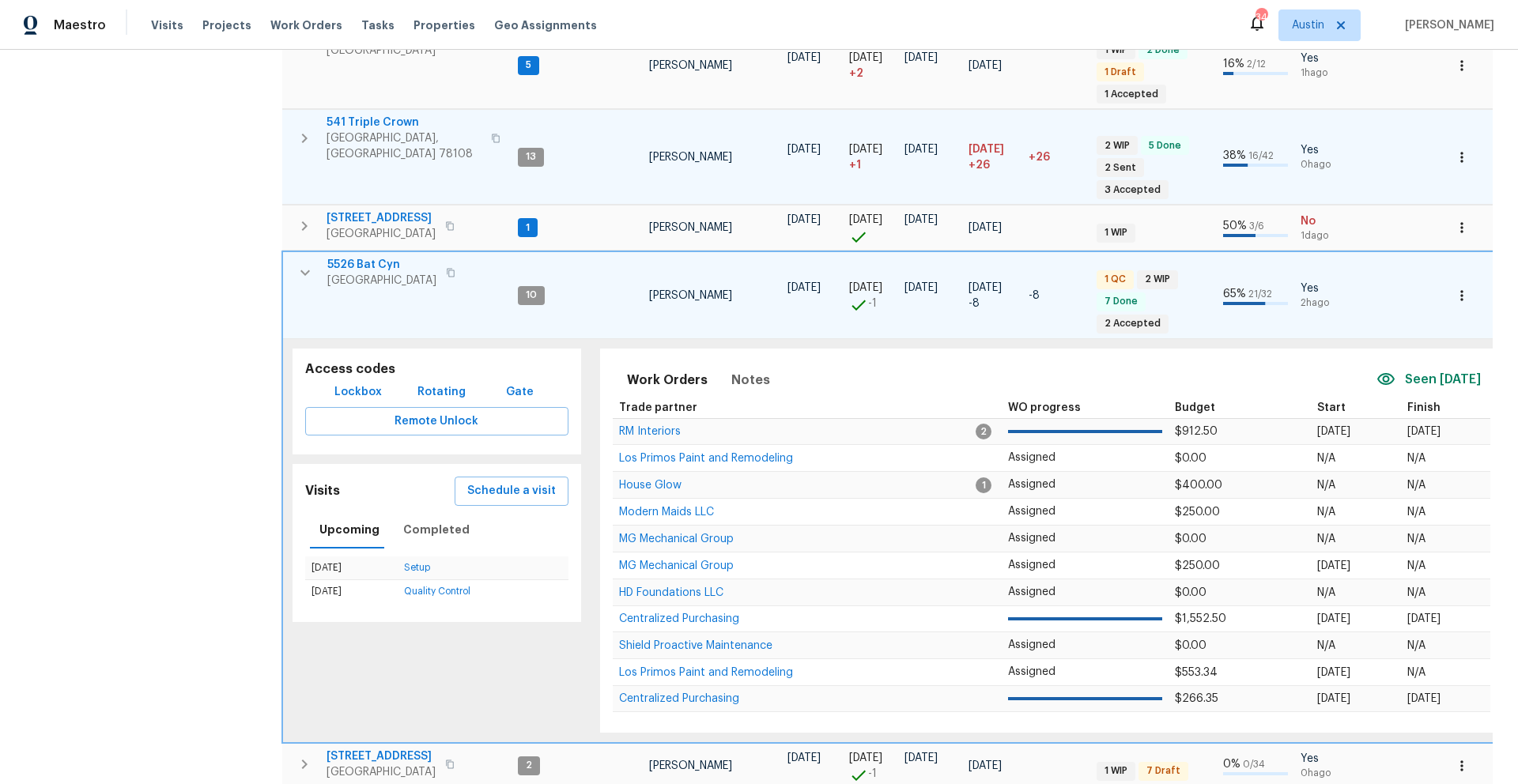
scroll to position [418, 0]
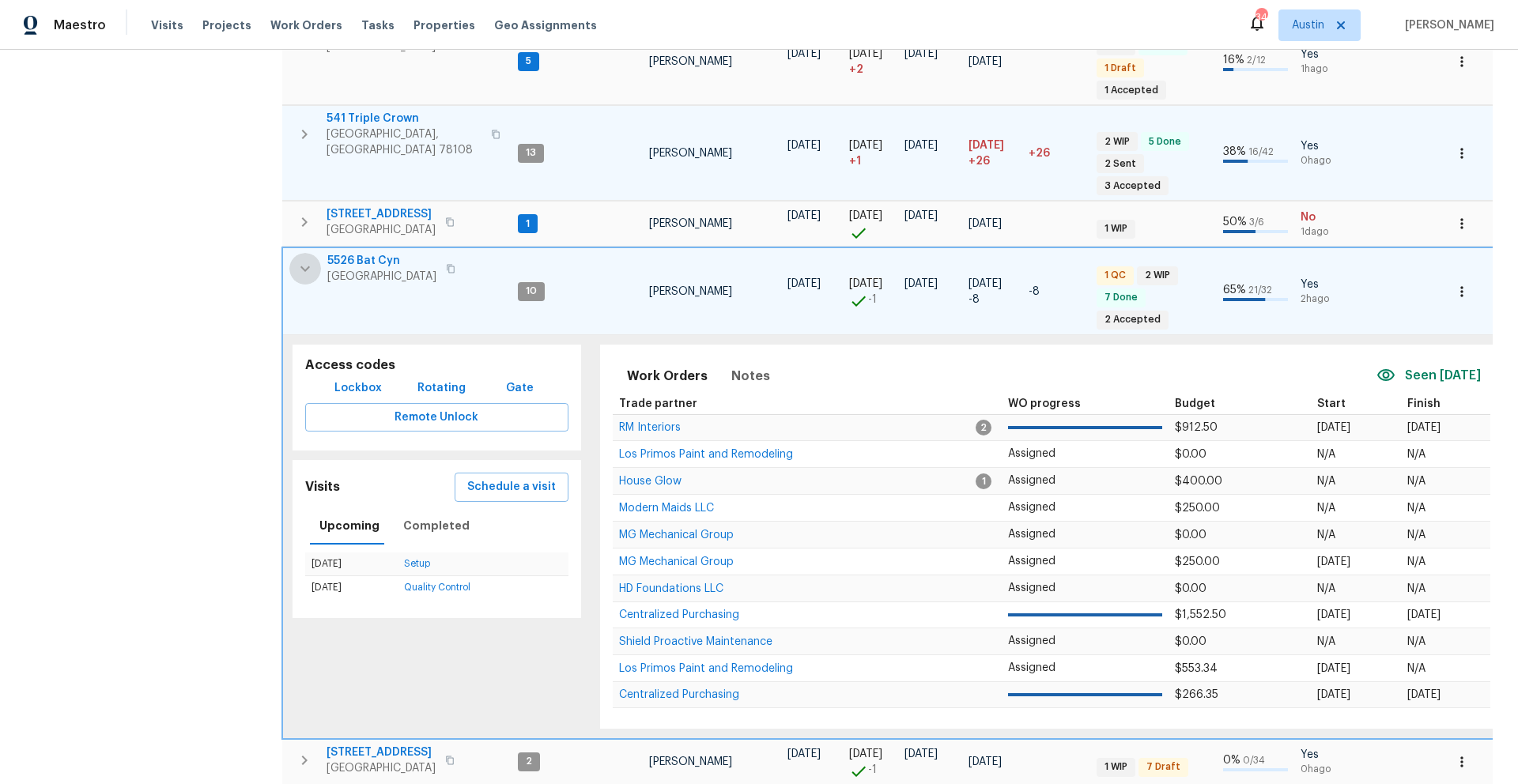
click at [308, 262] on icon "button" at bounding box center [305, 269] width 19 height 19
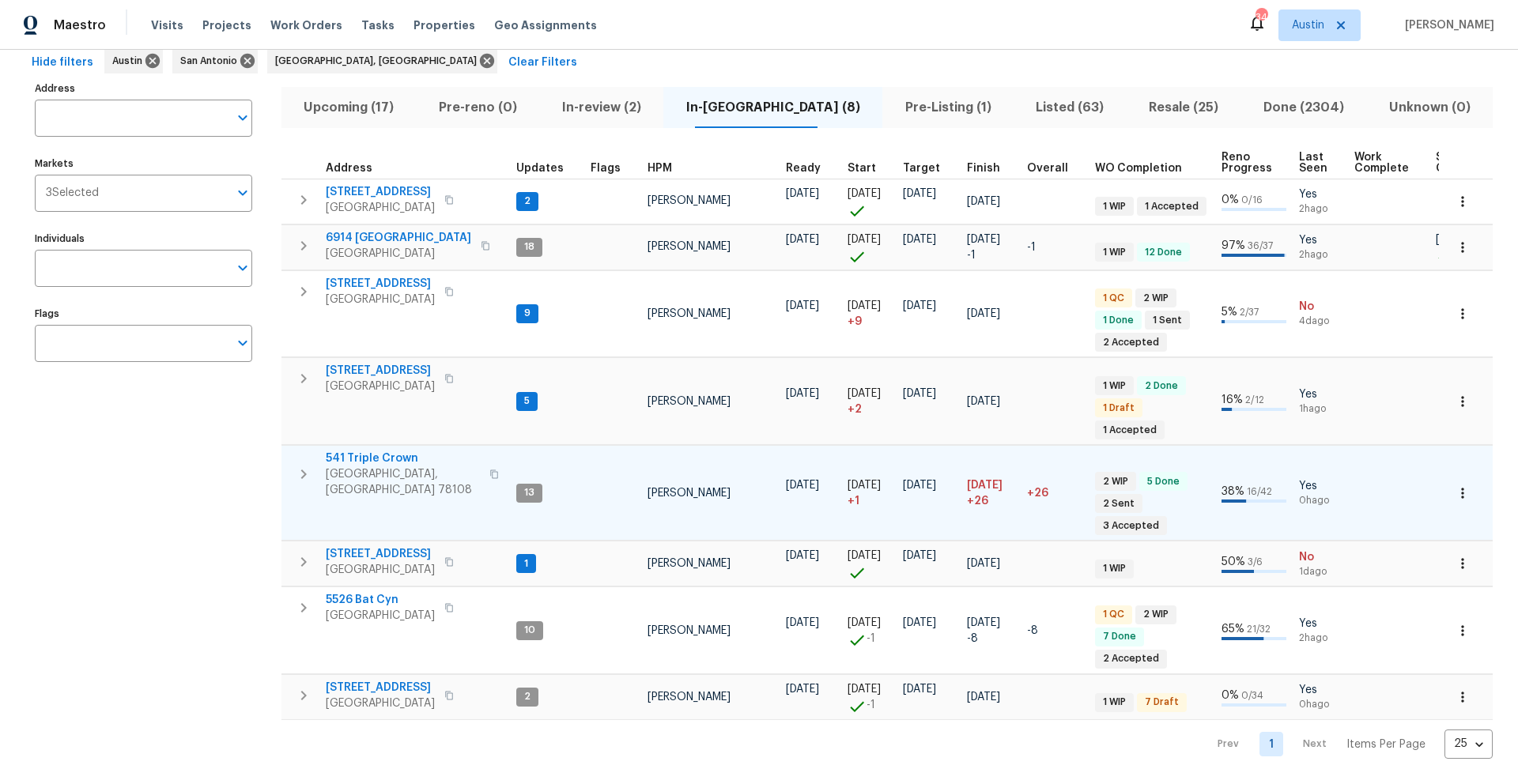
scroll to position [94, 0]
click at [908, 96] on span "Pre-Listing (1)" at bounding box center [948, 107] width 113 height 23
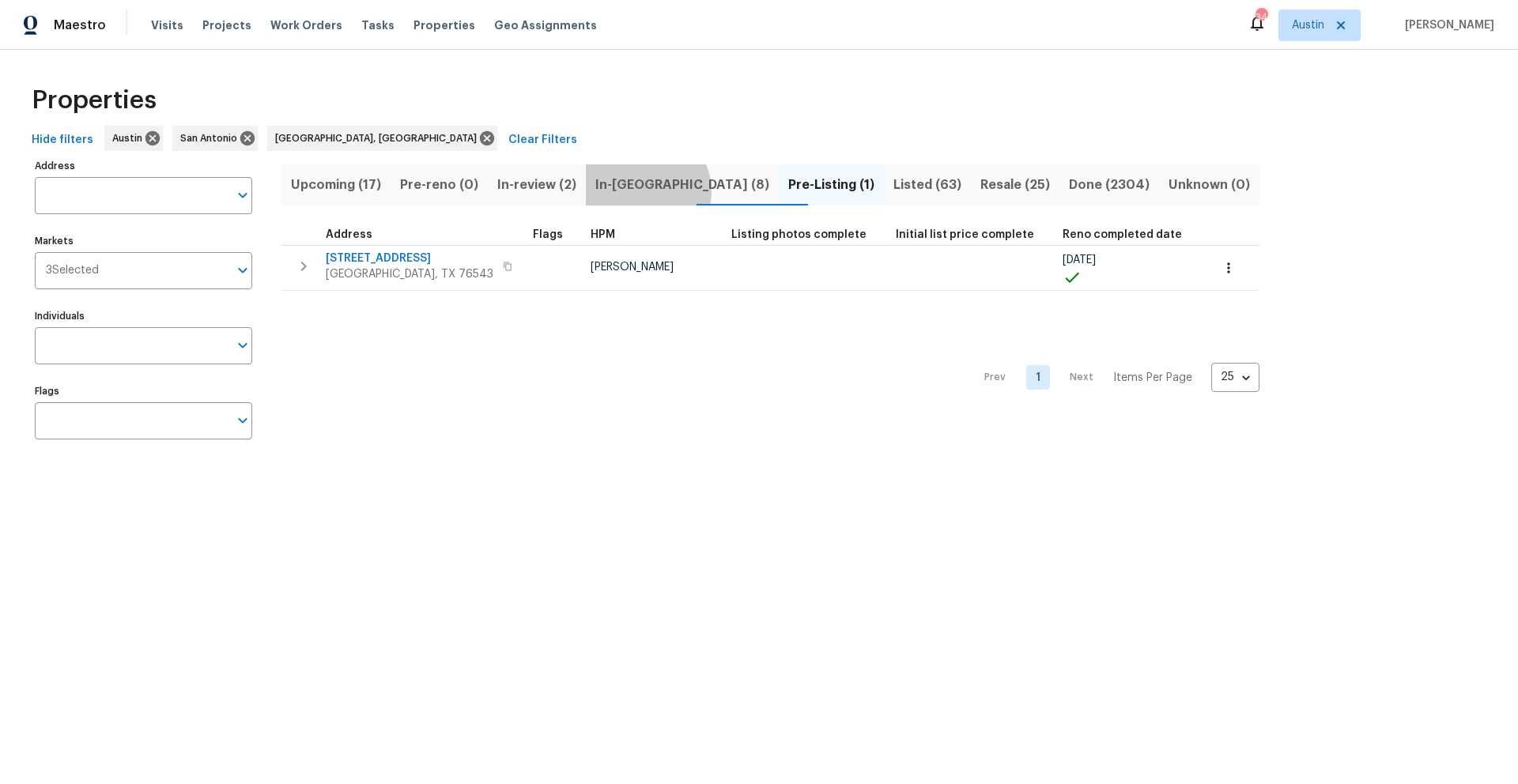
click at [664, 191] on span "In-[GEOGRAPHIC_DATA] (8)" at bounding box center [682, 185] width 174 height 23
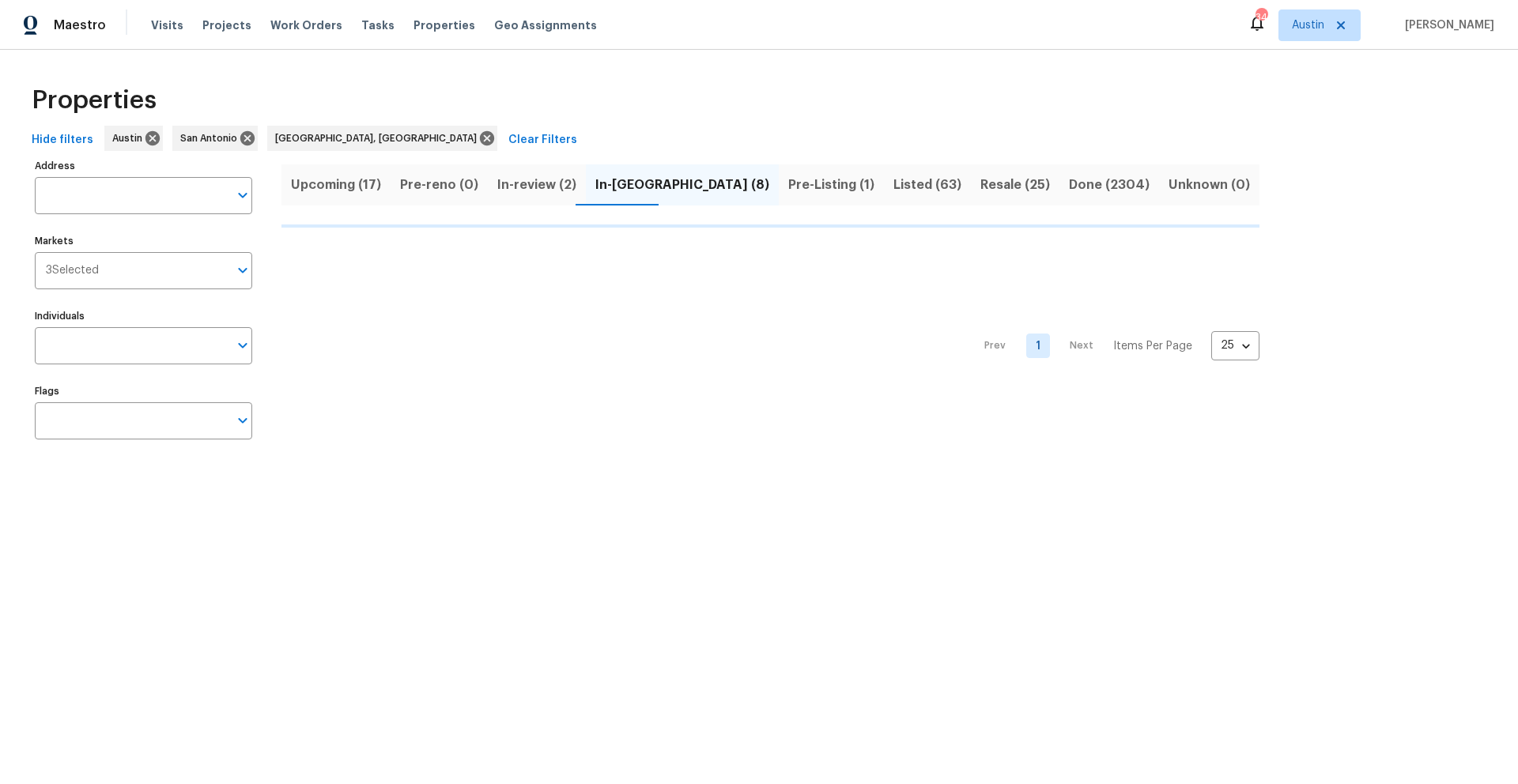
click at [539, 191] on span "In-review (2)" at bounding box center [536, 185] width 79 height 23
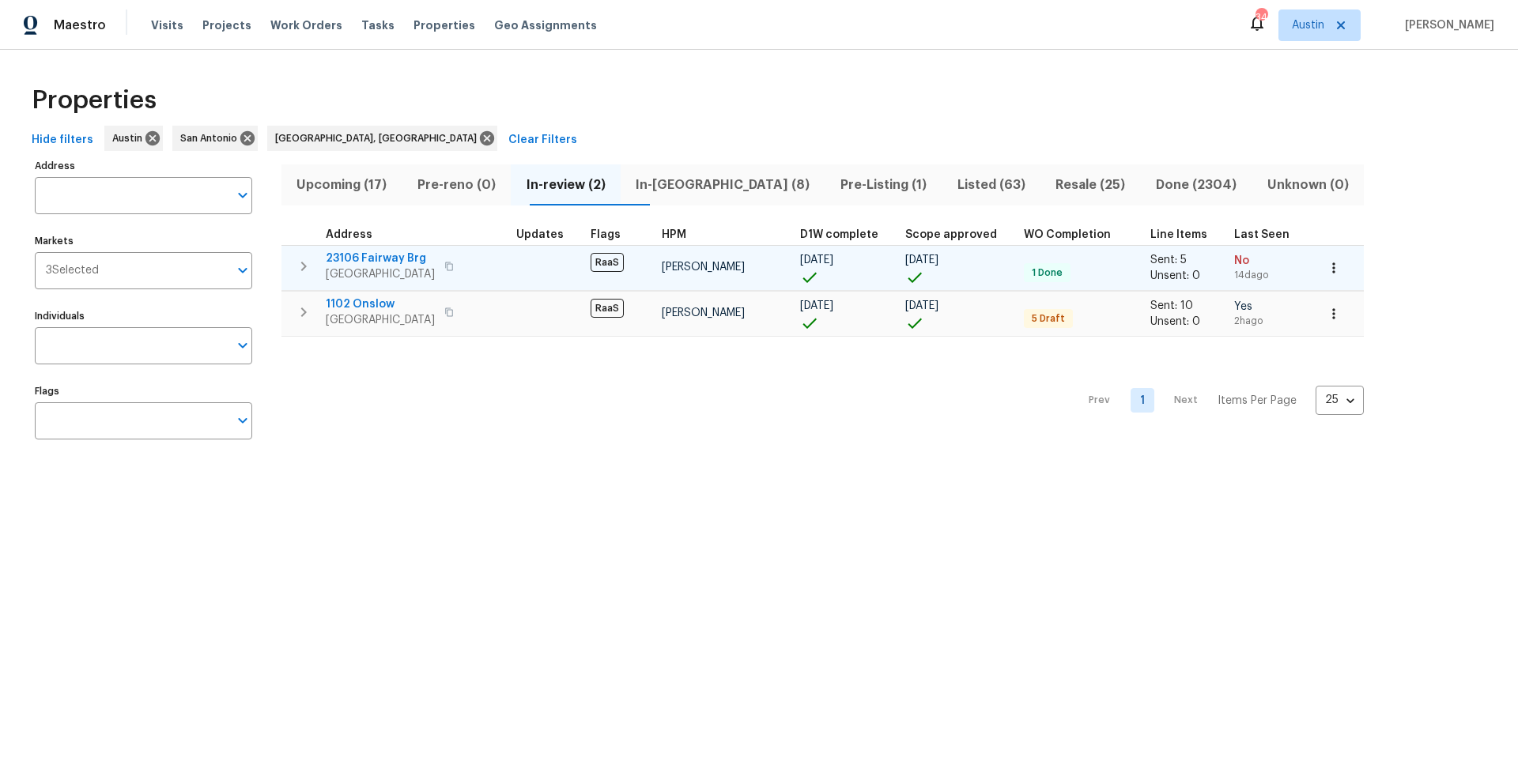
click at [298, 275] on button "button" at bounding box center [303, 266] width 31 height 31
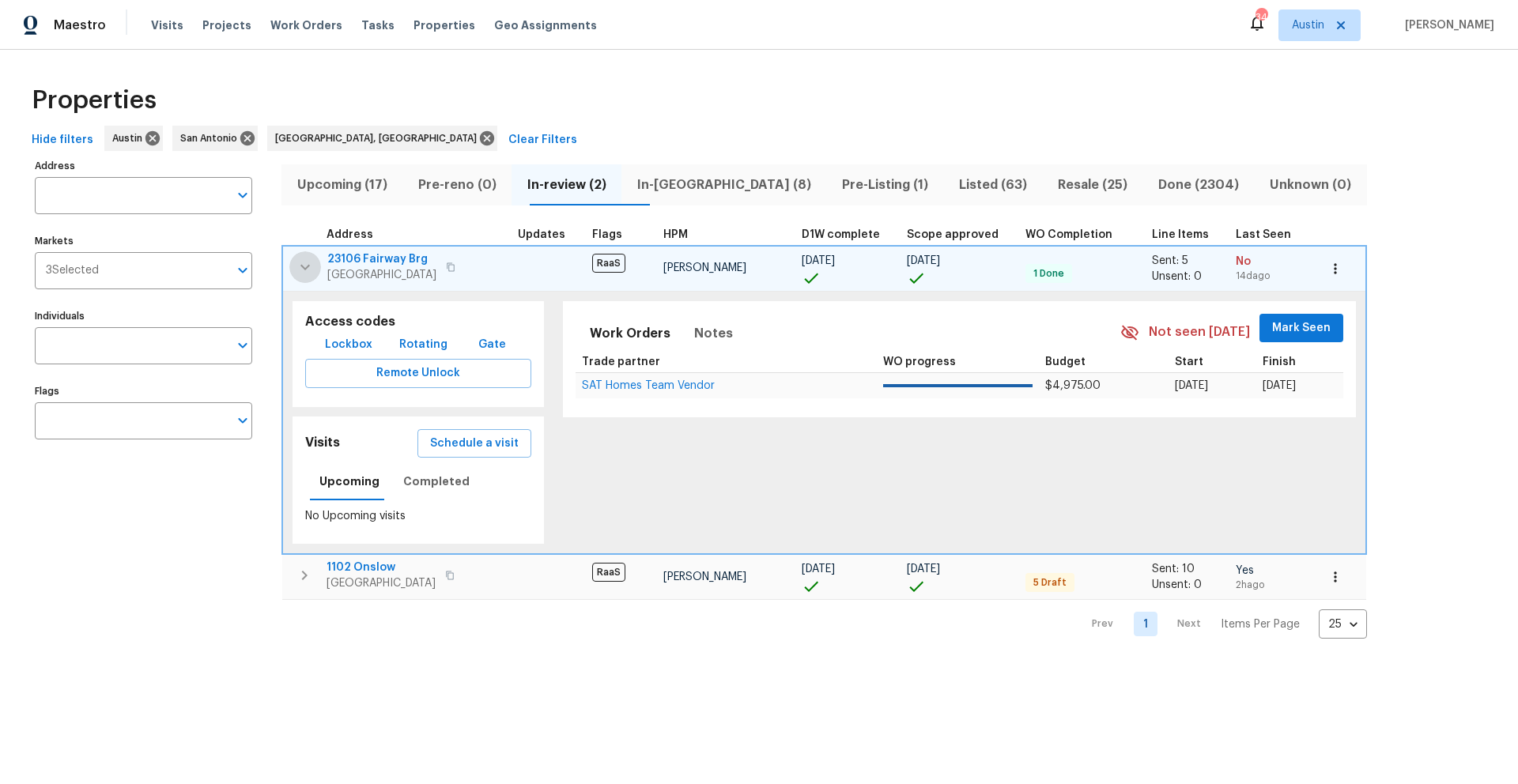
click at [298, 275] on button "button" at bounding box center [305, 267] width 31 height 31
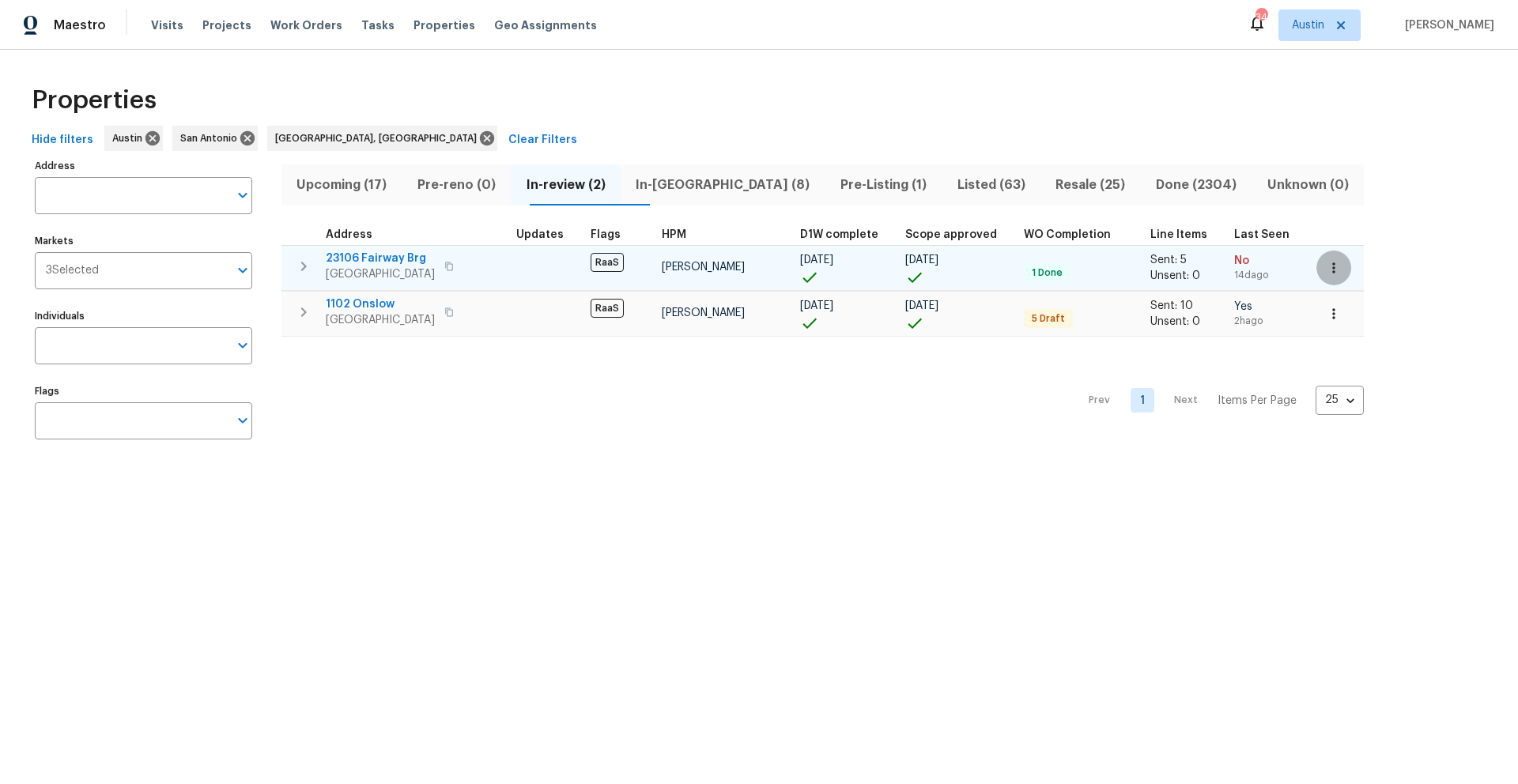
click at [1138, 262] on icon "button" at bounding box center [1333, 268] width 16 height 16
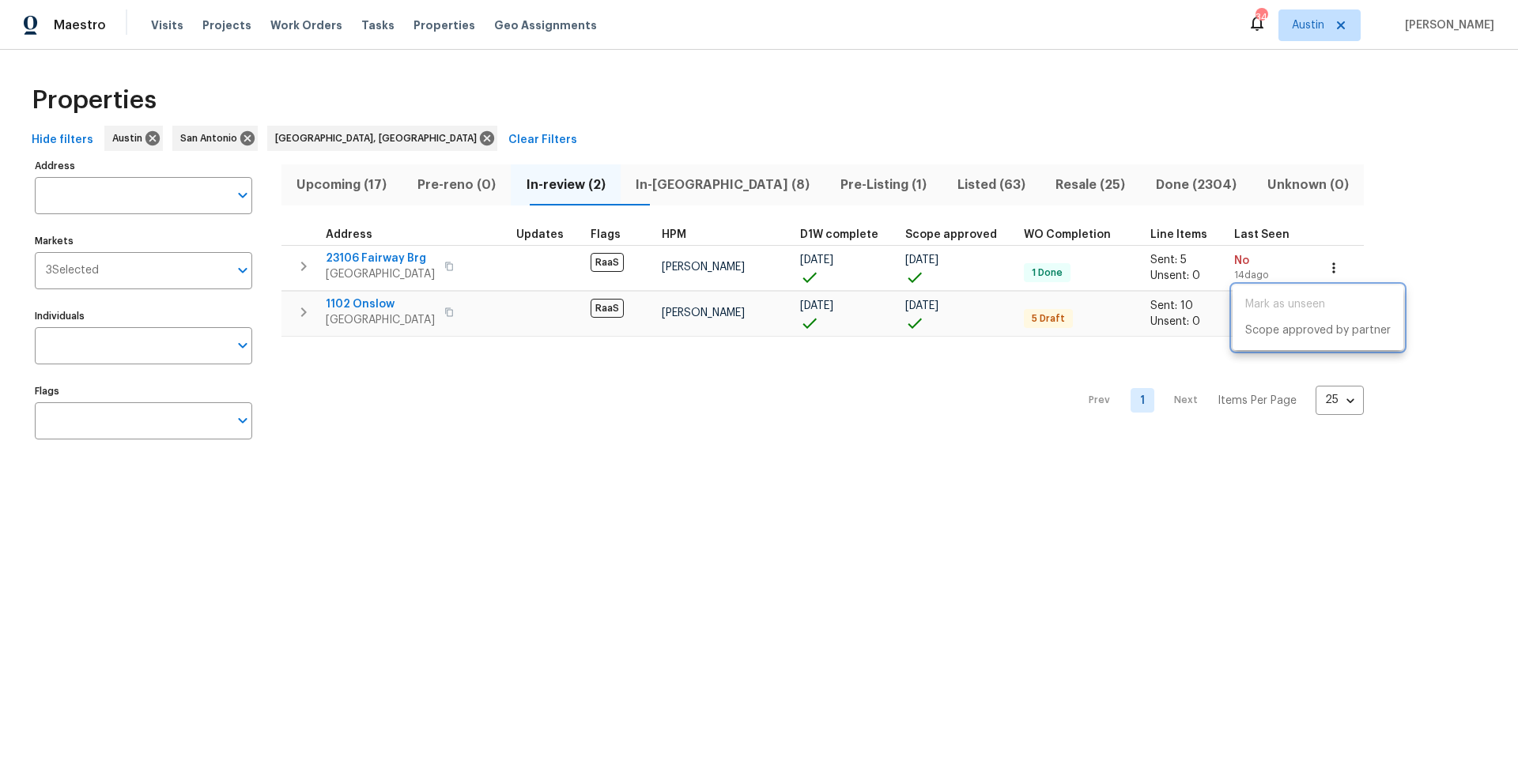
click at [1138, 274] on div at bounding box center [759, 392] width 1518 height 784
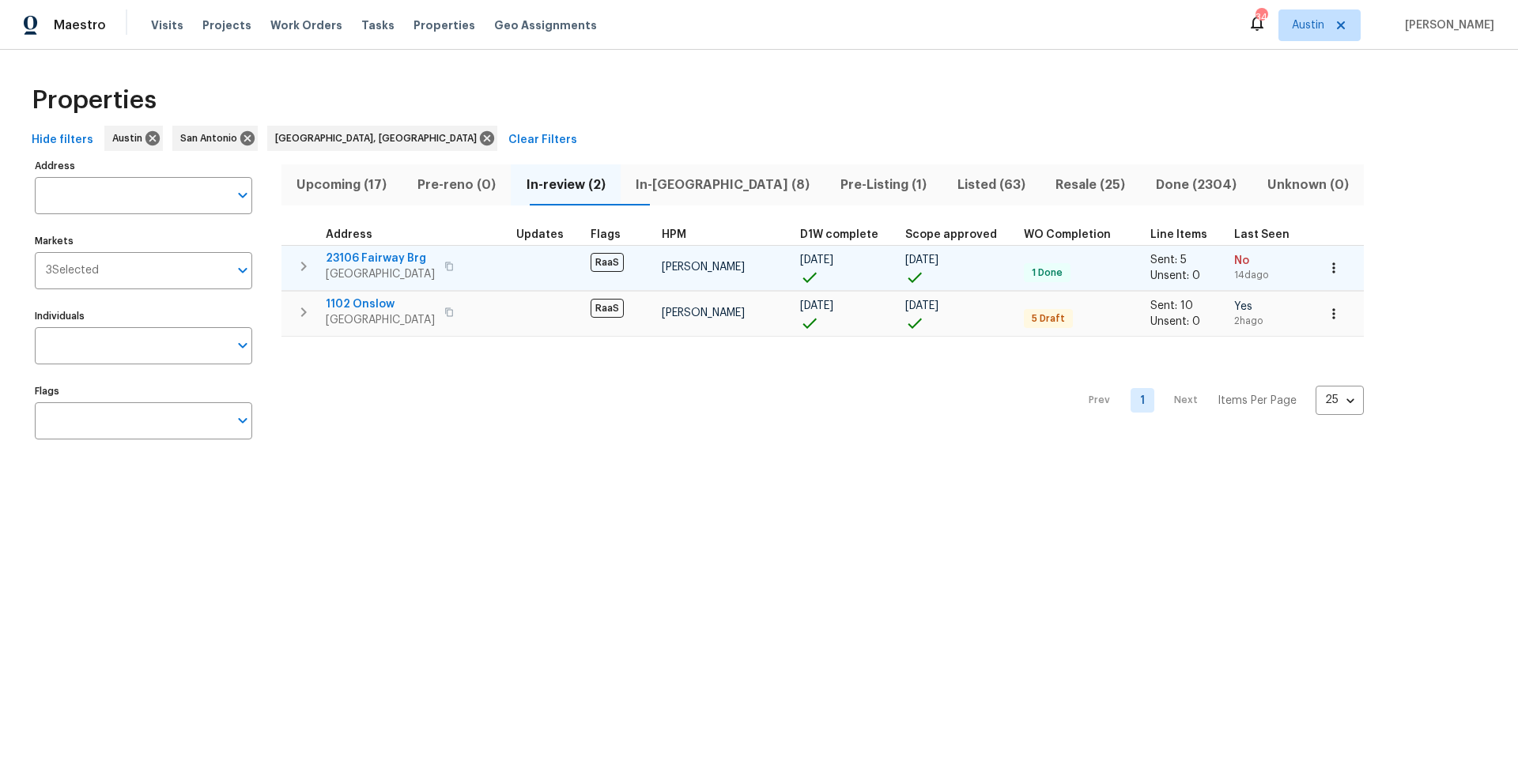
click at [392, 257] on span "23106 Fairway Brg" at bounding box center [380, 258] width 109 height 16
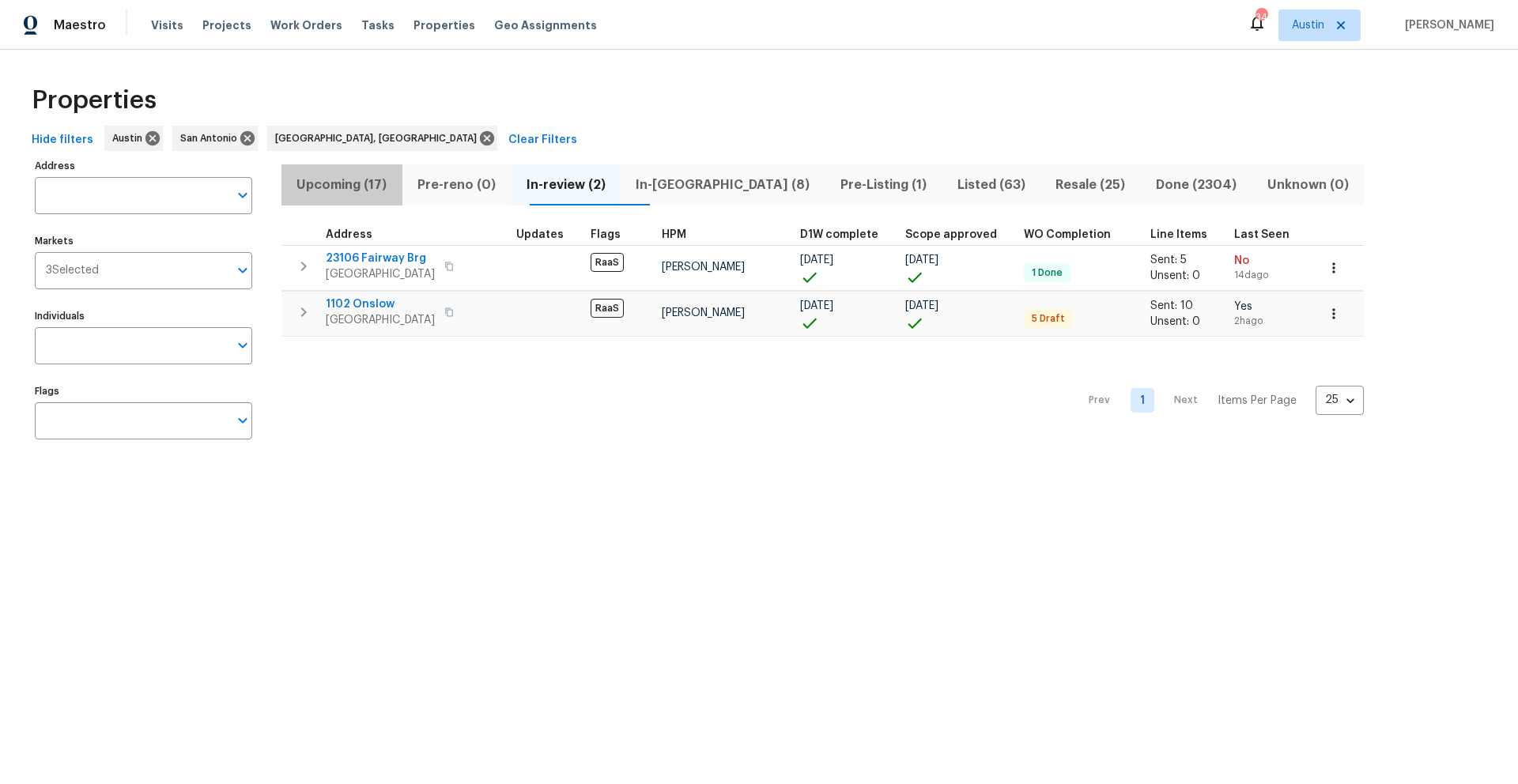
click at [336, 197] on button "Upcoming (17)" at bounding box center [342, 185] width 121 height 41
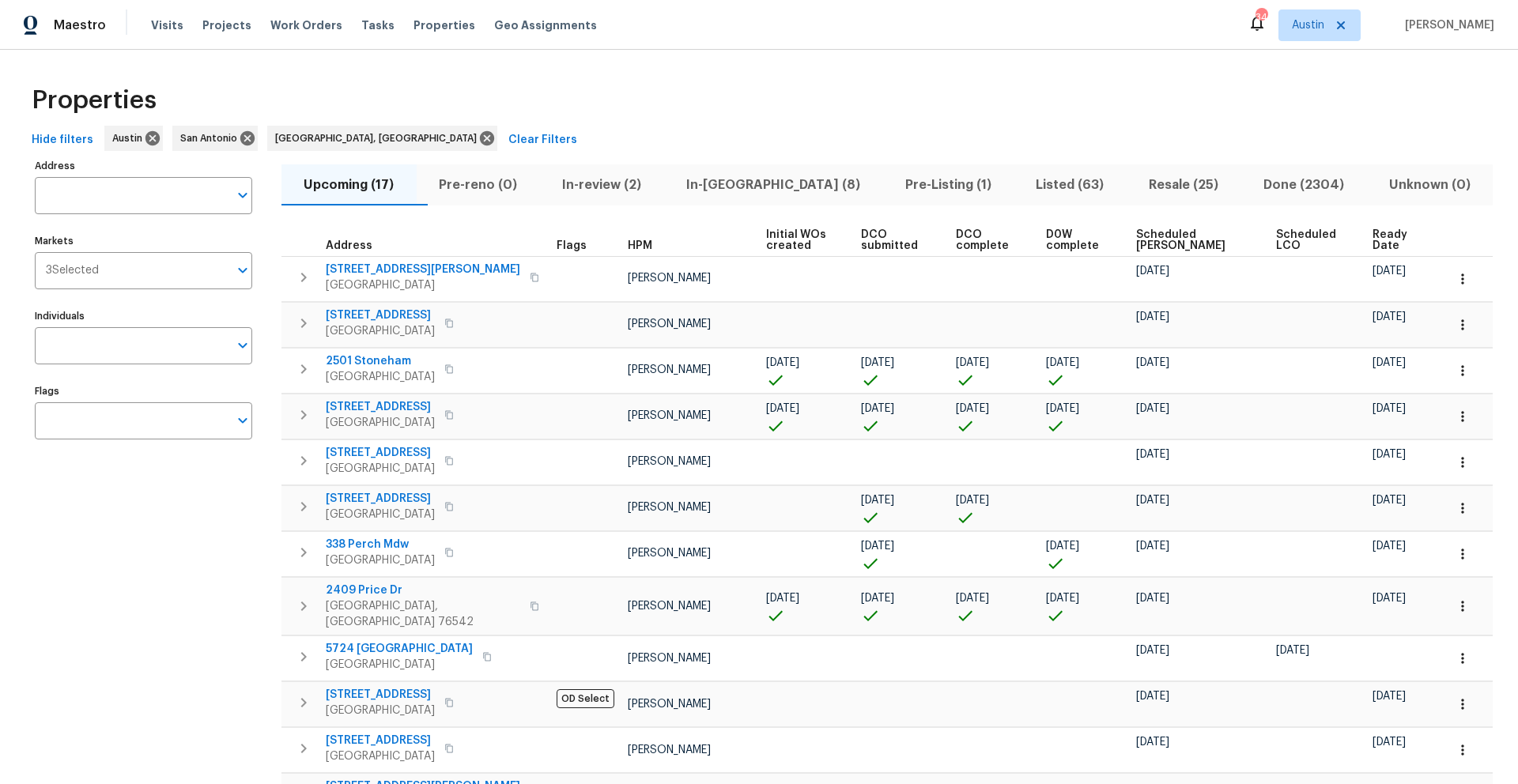
click at [756, 174] on span "In-[GEOGRAPHIC_DATA] (8)" at bounding box center [772, 185] width 200 height 23
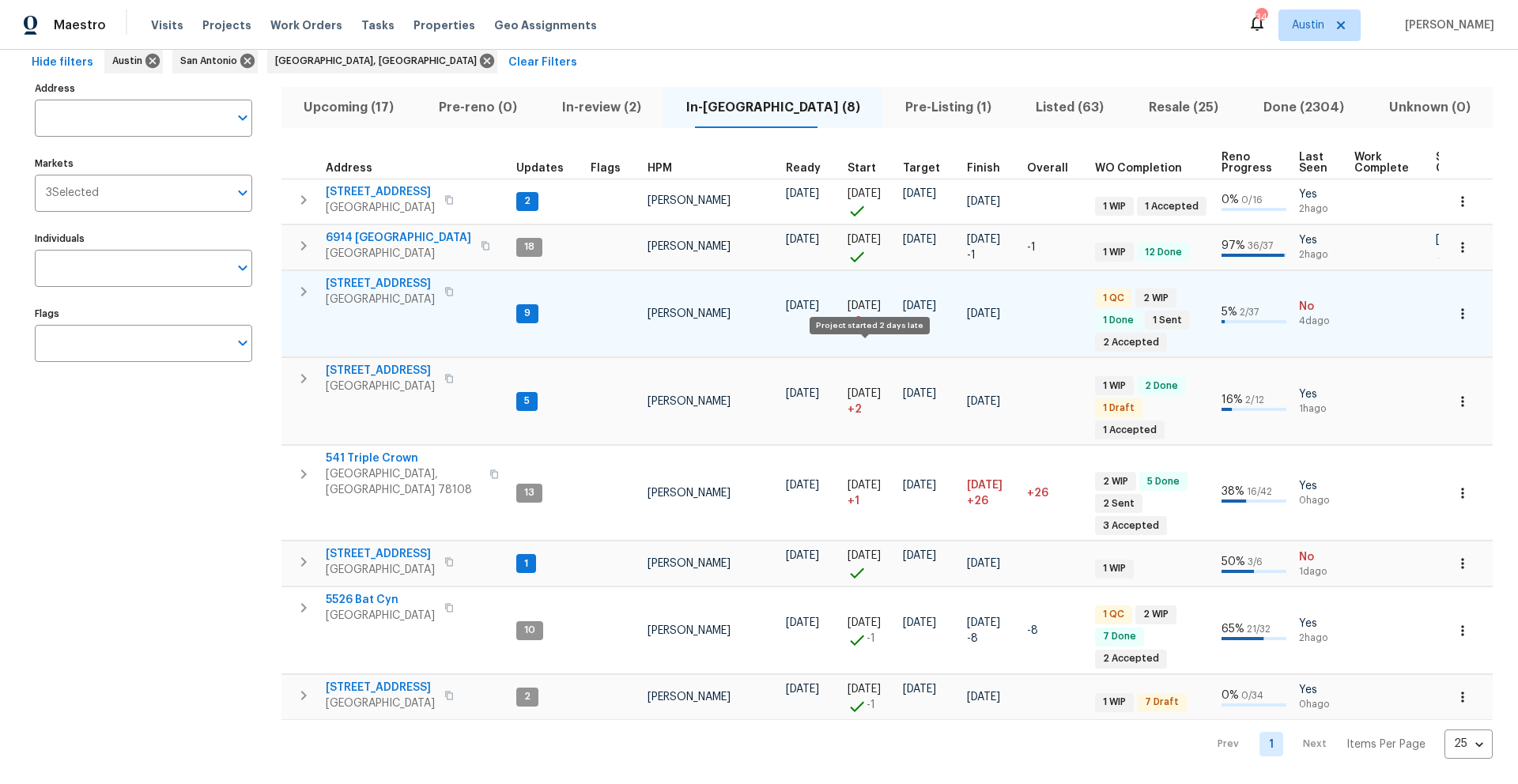
scroll to position [94, 0]
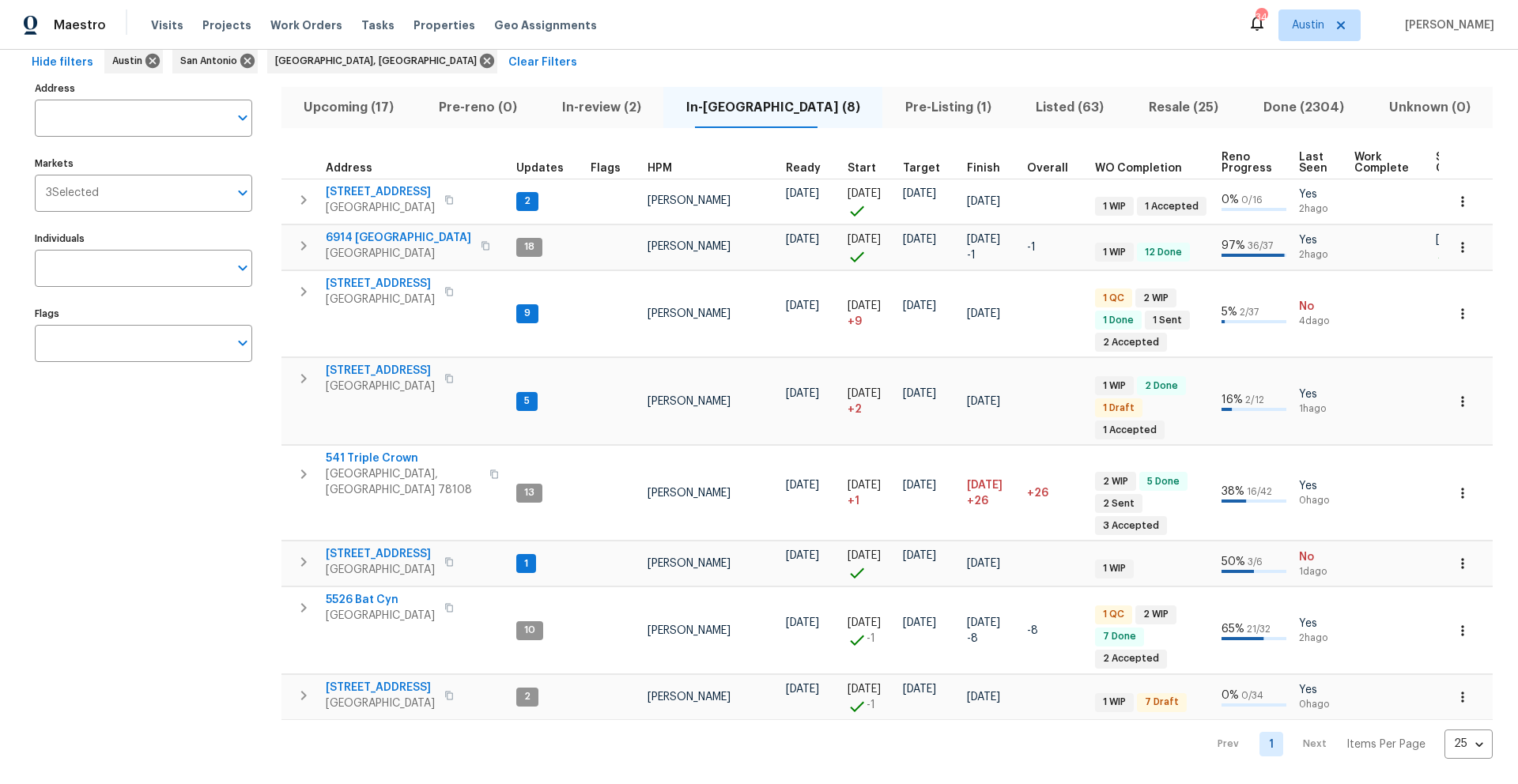
click at [365, 96] on span "Upcoming (17)" at bounding box center [349, 107] width 116 height 23
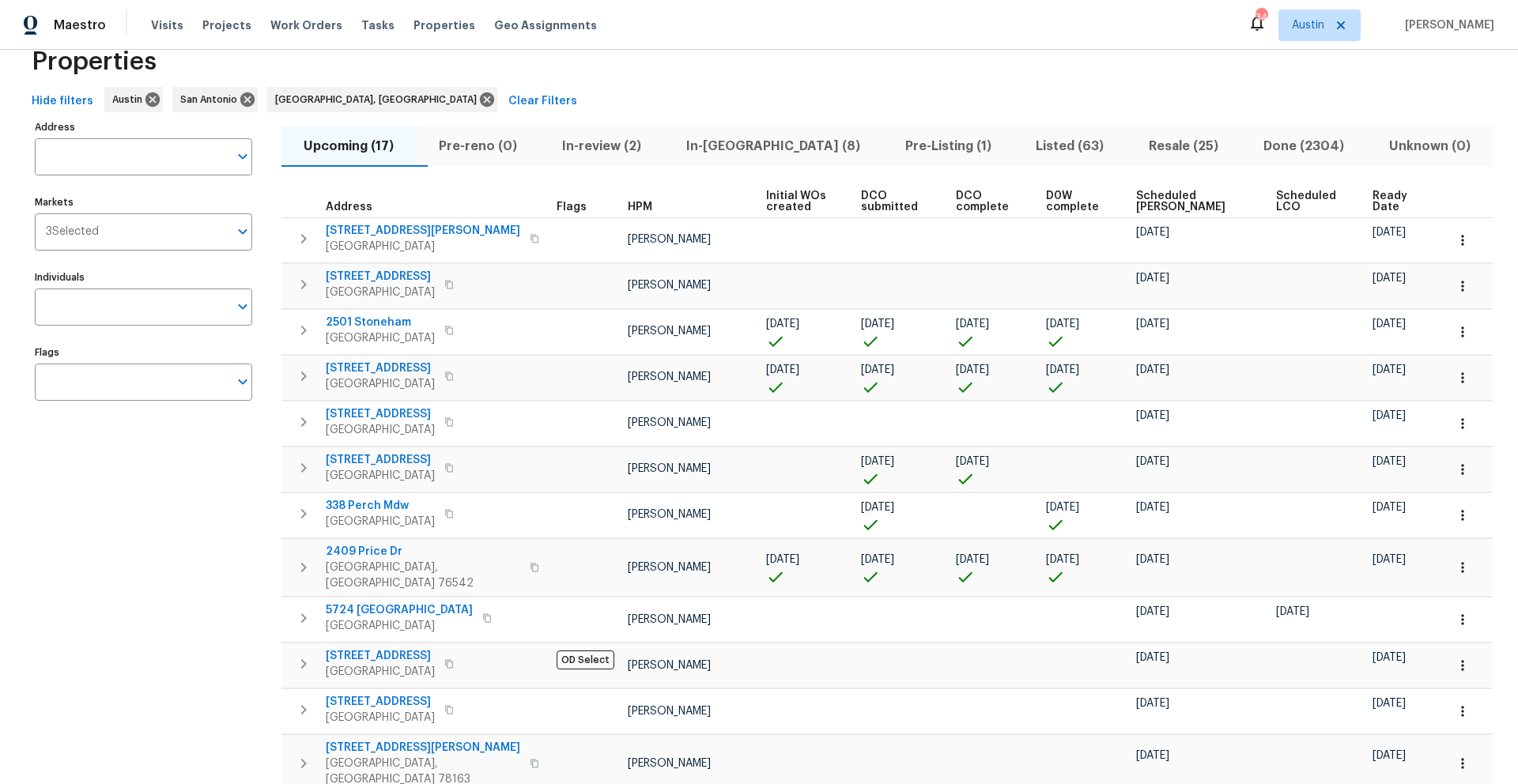
scroll to position [28, 0]
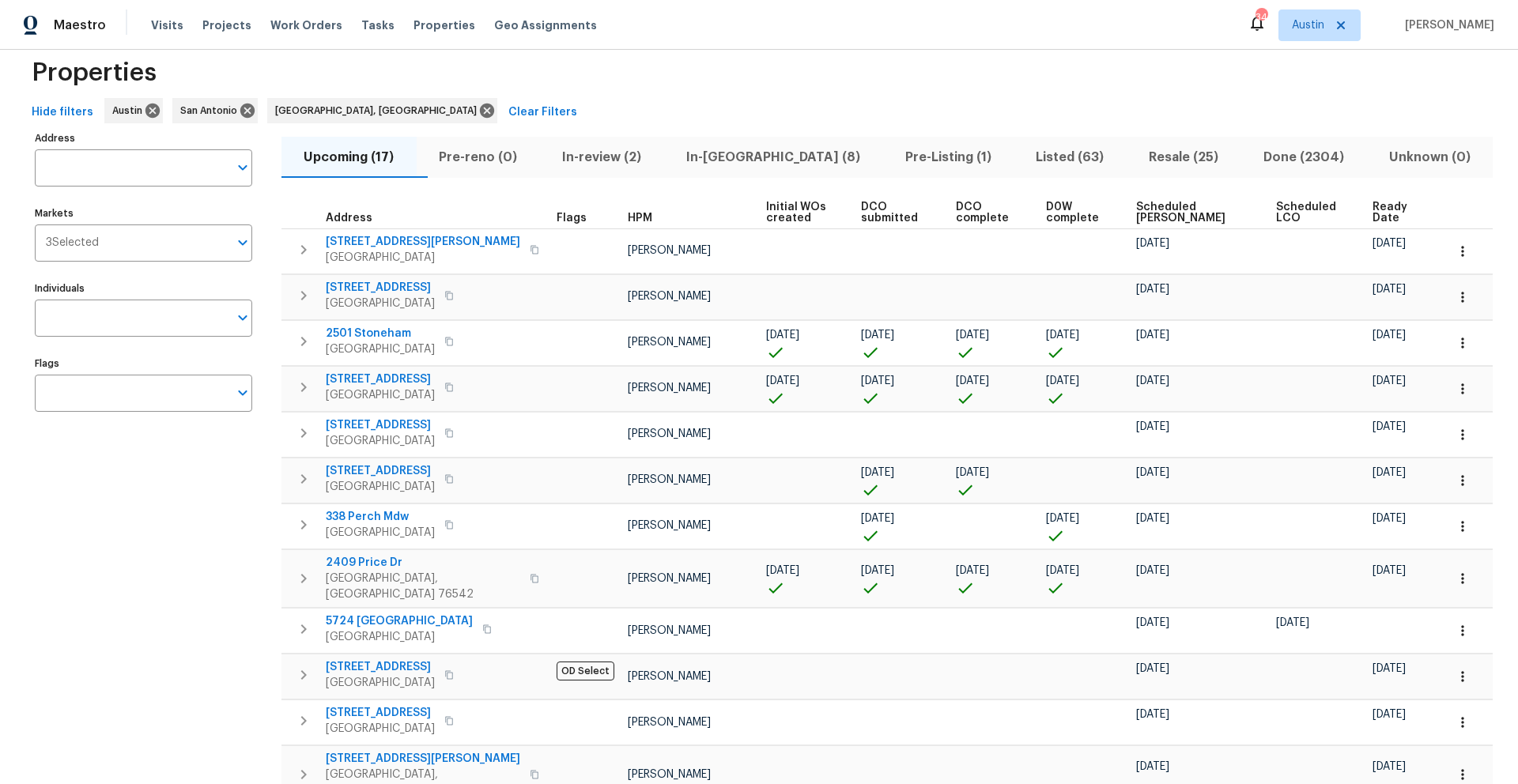
click at [1138, 197] on th "Scheduled [PERSON_NAME]" at bounding box center [1199, 212] width 139 height 32
click at [1138, 215] on span "Scheduled [PERSON_NAME]" at bounding box center [1192, 213] width 113 height 23
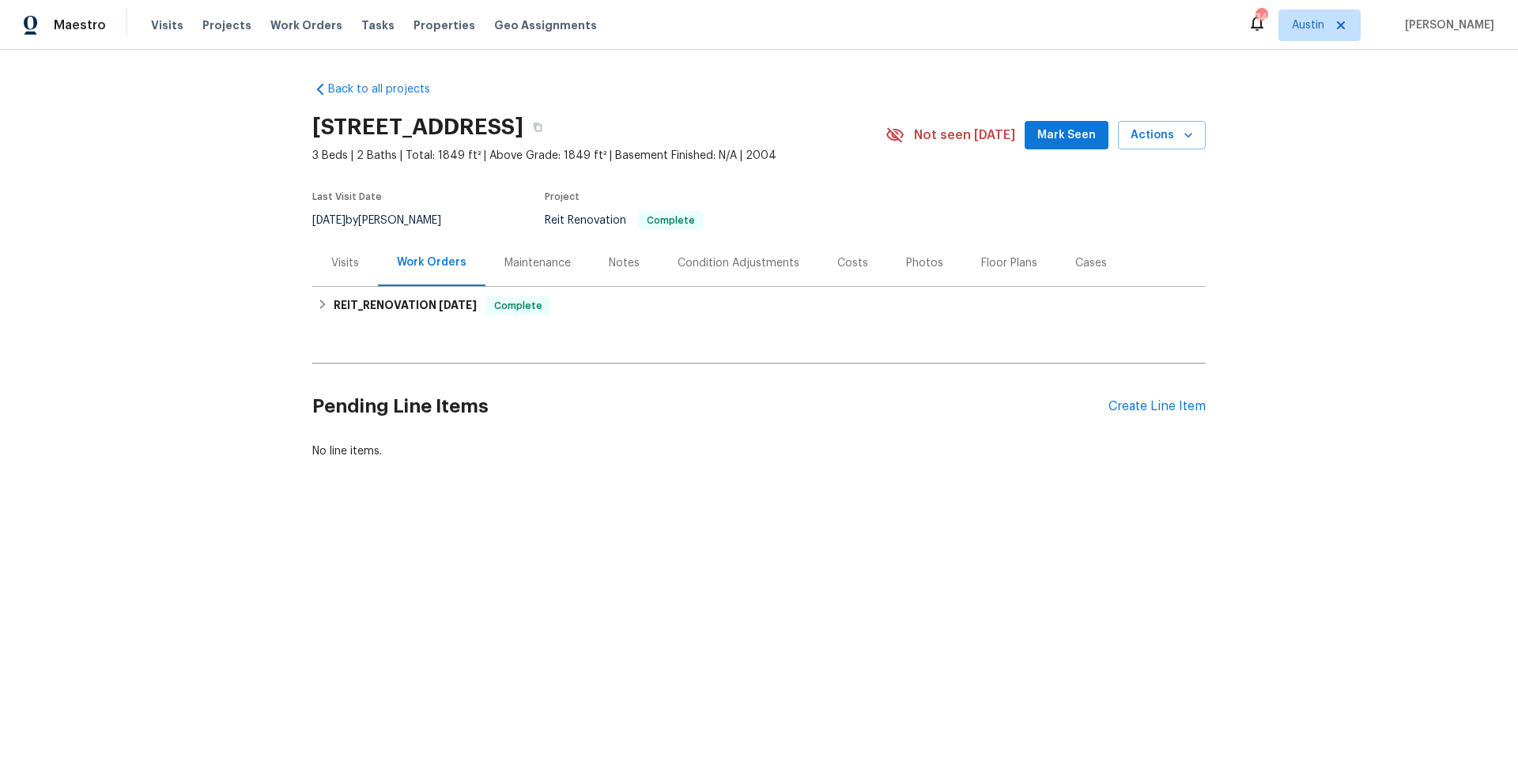
click at [346, 259] on div "Visits" at bounding box center [345, 263] width 28 height 16
